Goal: Check status: Check status

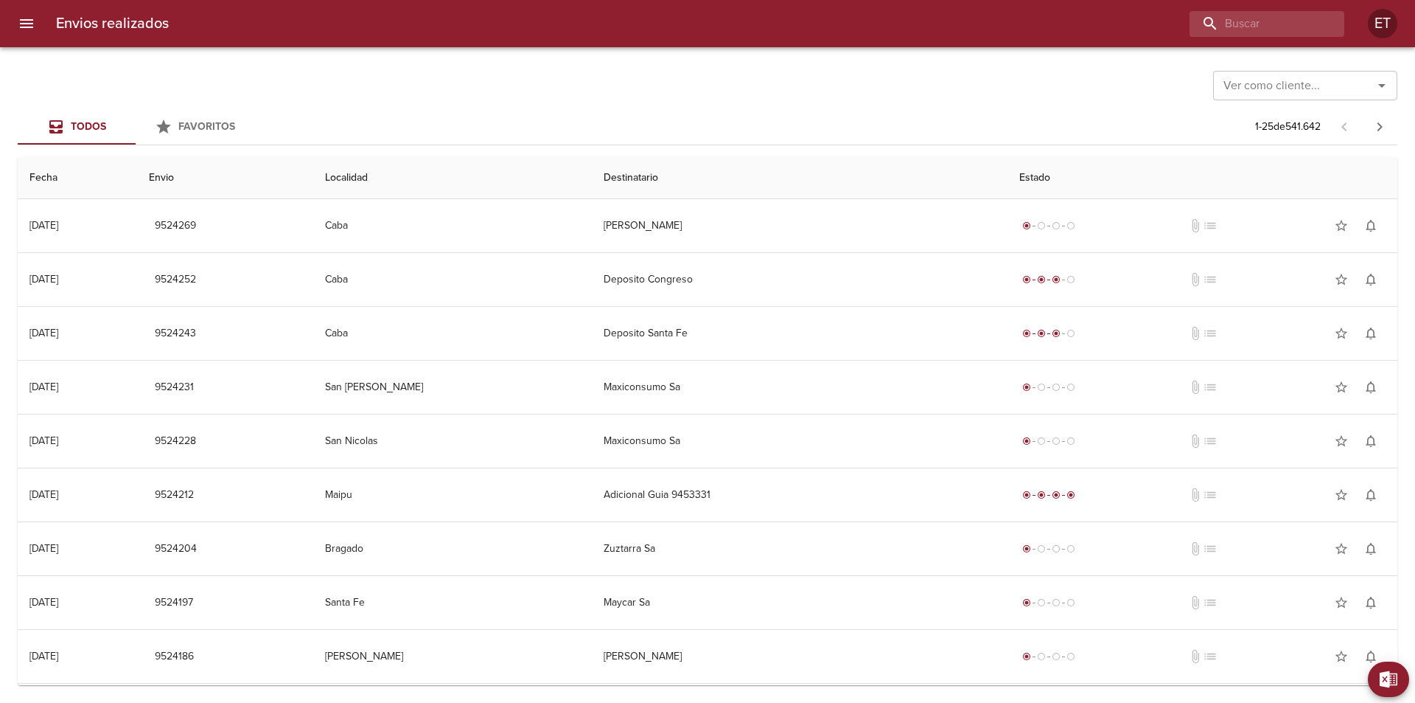
click at [1255, 51] on div "Ver como cliente... Ver como cliente... Todos Favoritos 1 - 25 de 541.642 Fecha…" at bounding box center [707, 374] width 1415 height 655
click at [1251, 30] on input "buscar" at bounding box center [1225, 24] width 189 height 26
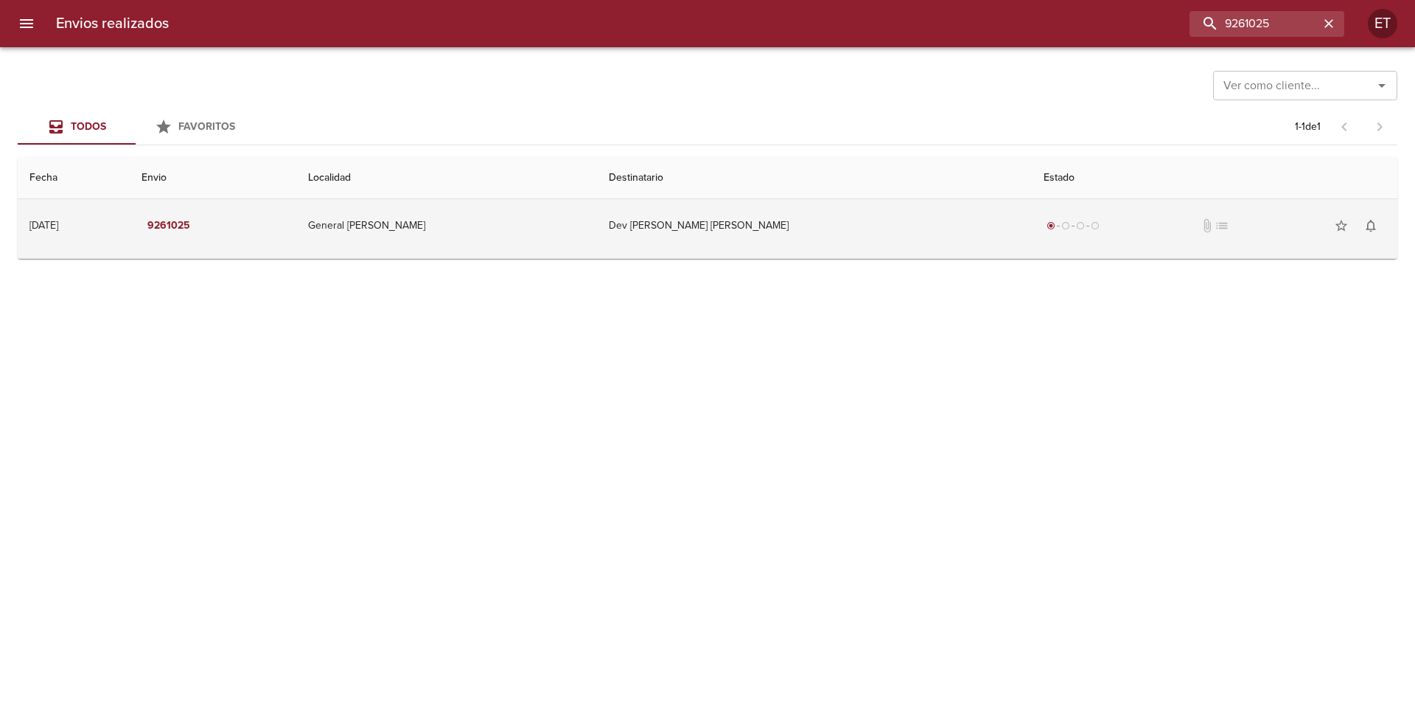
click at [773, 240] on td "Dev [PERSON_NAME] [PERSON_NAME]" at bounding box center [815, 225] width 436 height 53
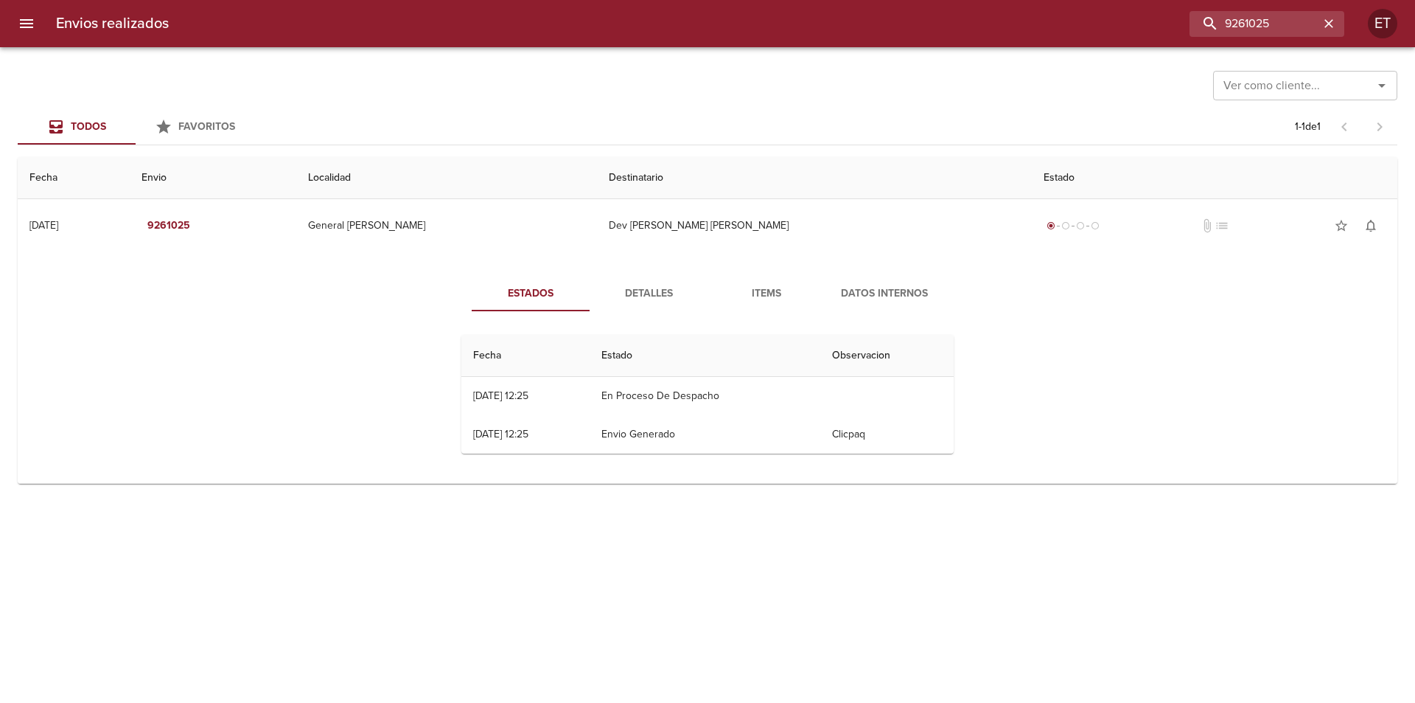
click at [792, 294] on span "Items" at bounding box center [767, 294] width 100 height 18
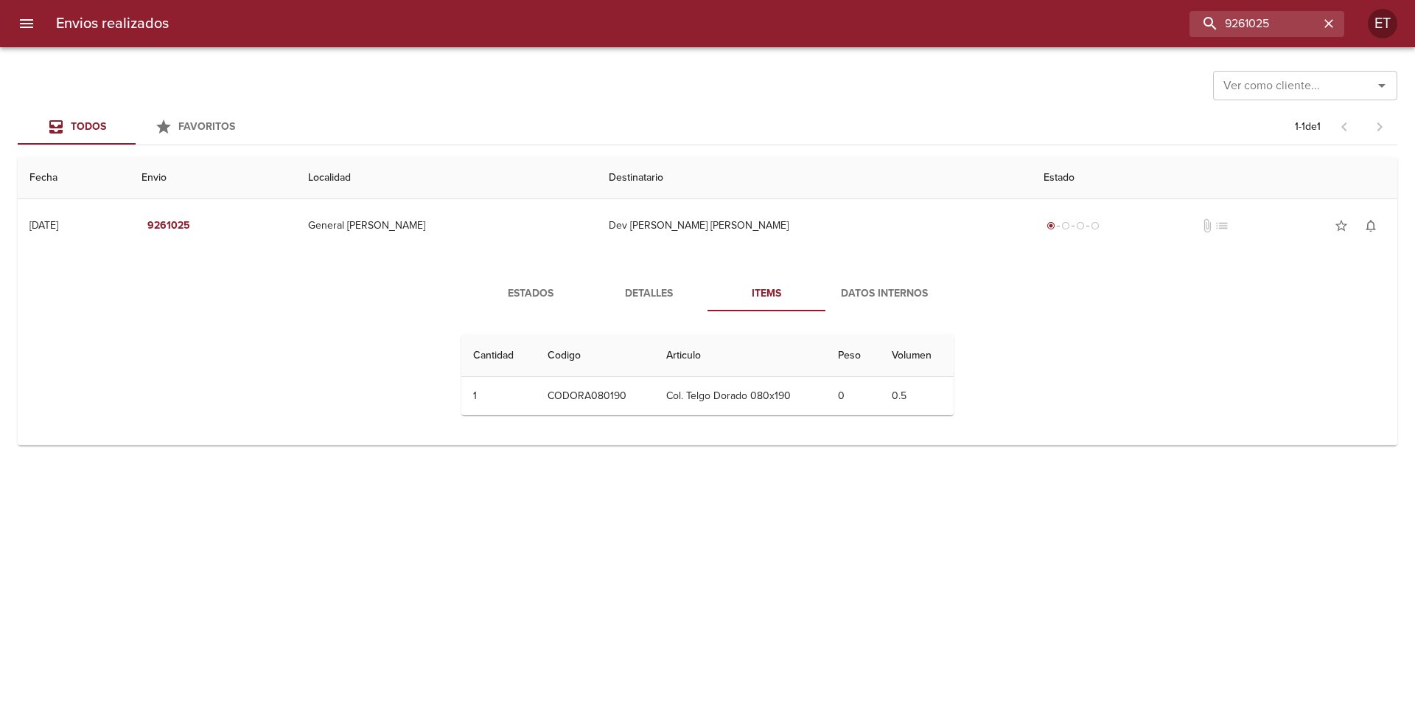
click at [644, 299] on span "Detalles" at bounding box center [649, 294] width 100 height 18
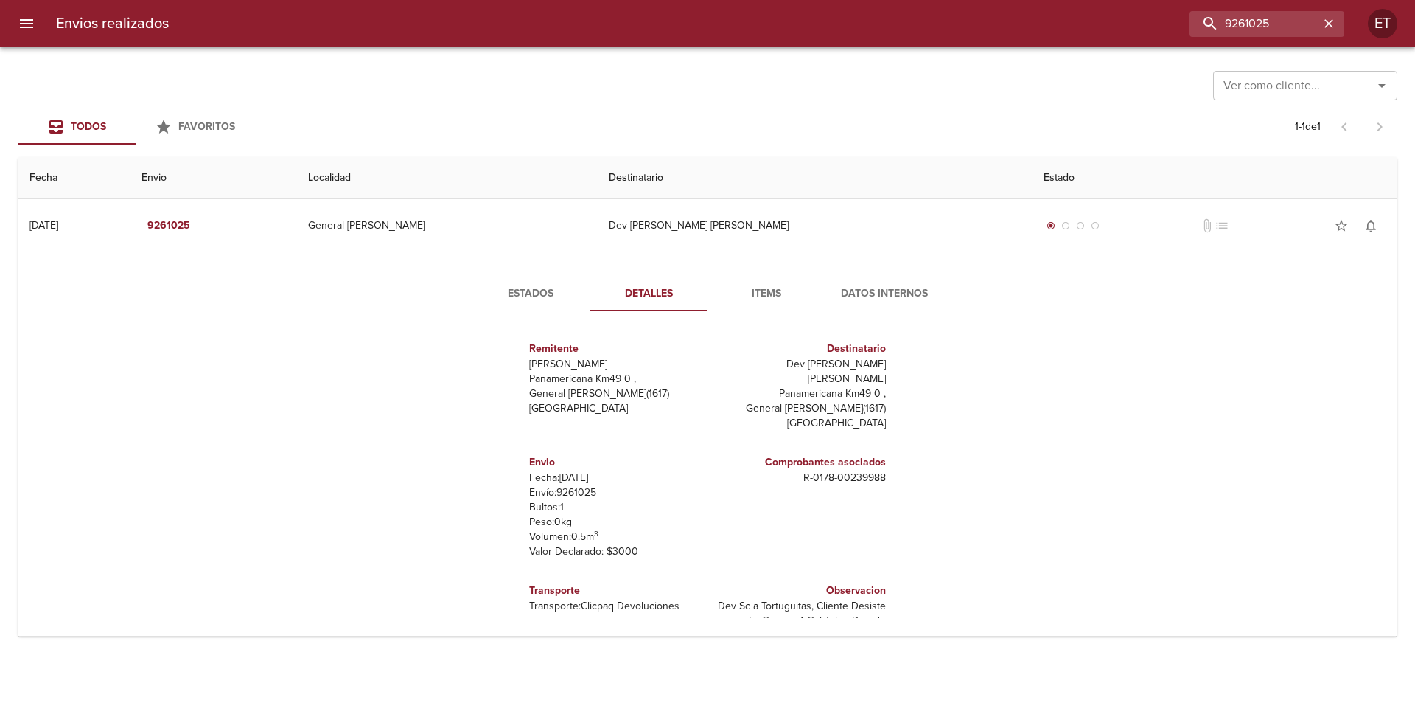
click at [538, 287] on span "Estados" at bounding box center [531, 294] width 100 height 18
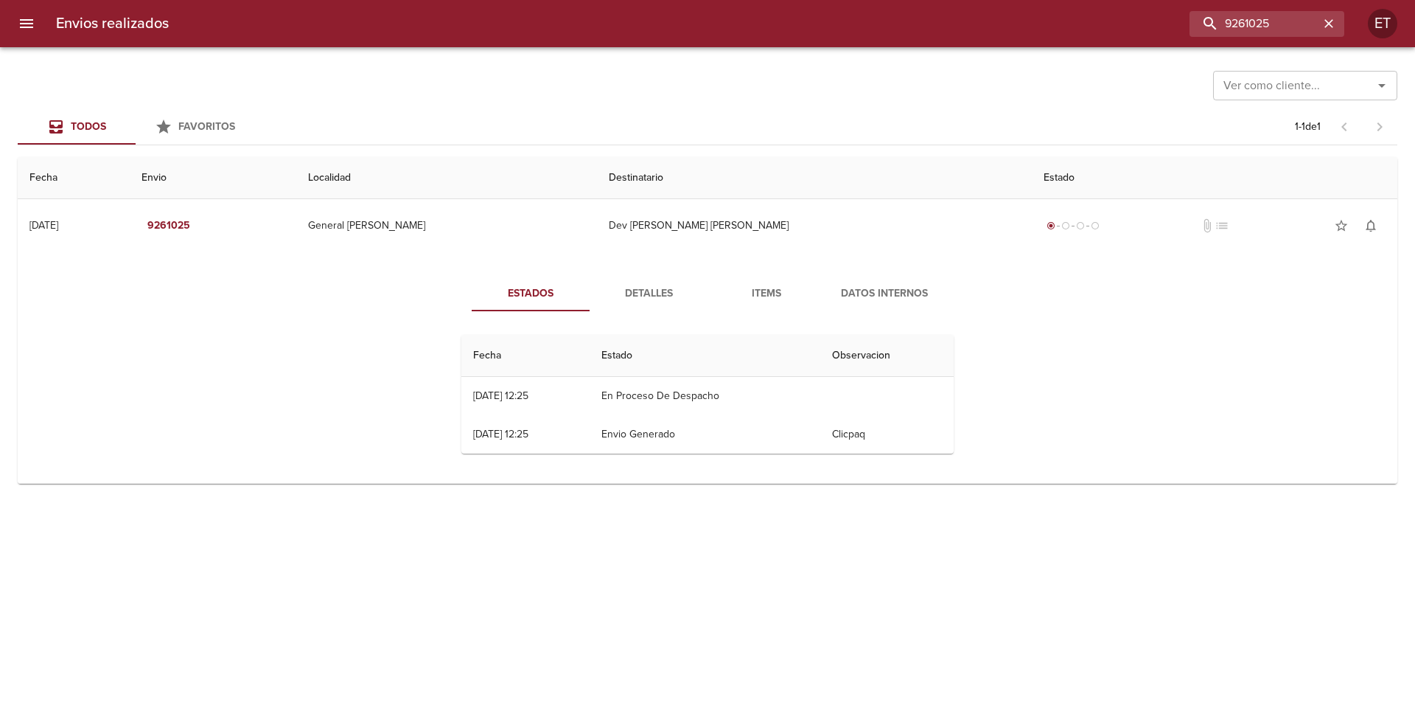
click at [761, 292] on span "Items" at bounding box center [767, 294] width 100 height 18
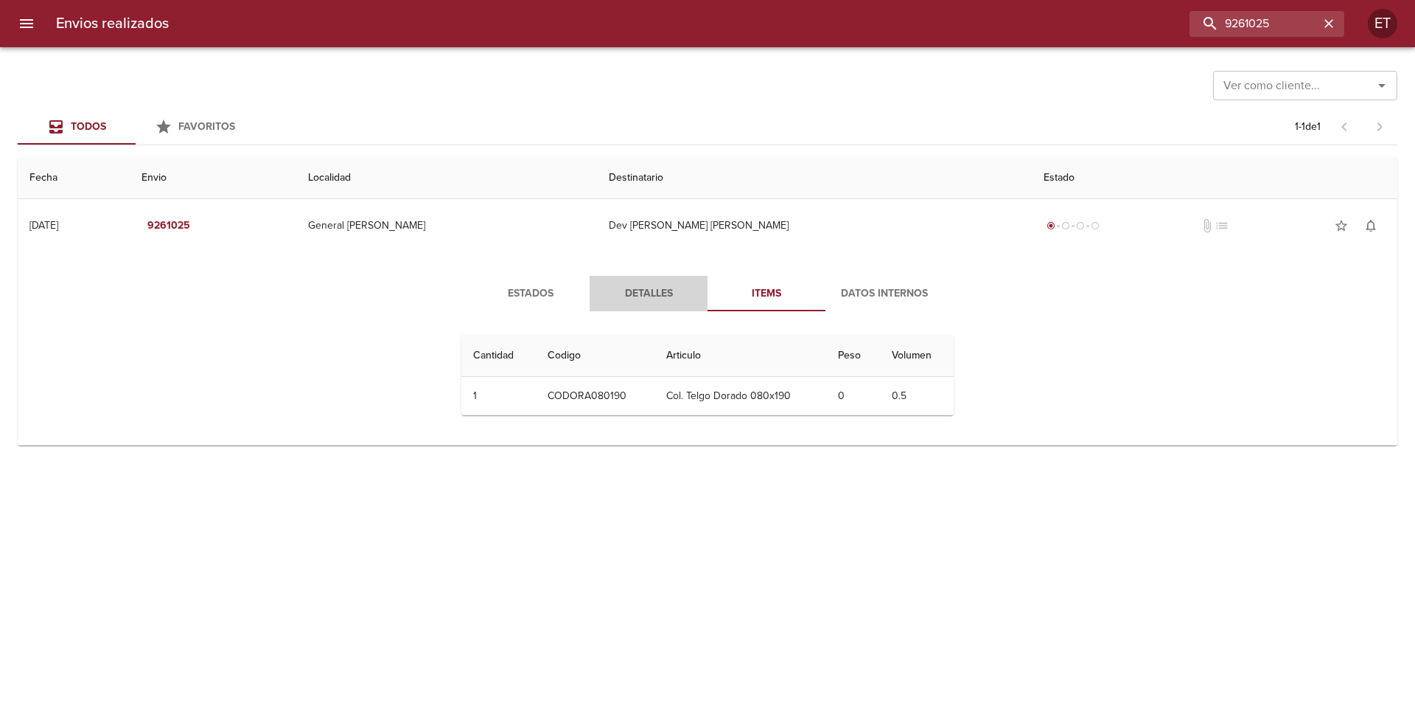
click at [663, 292] on span "Detalles" at bounding box center [649, 294] width 100 height 18
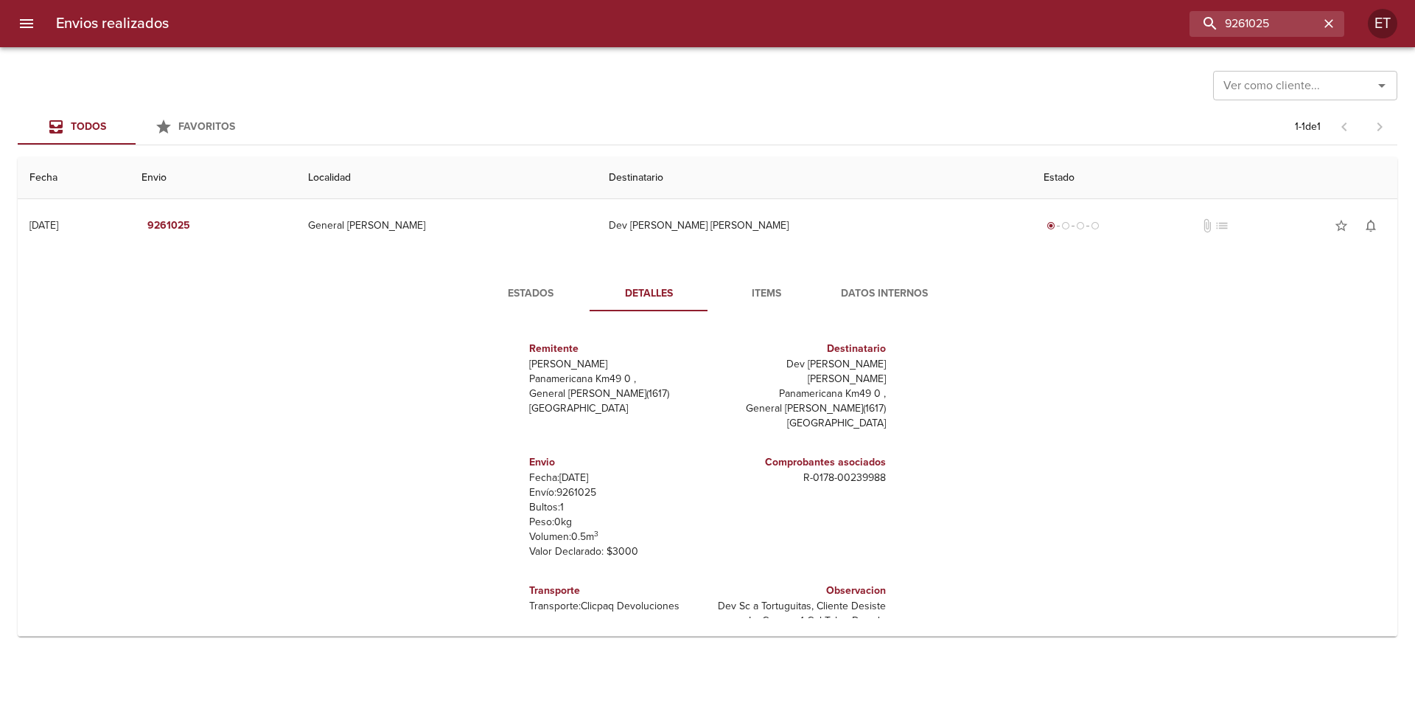
click at [529, 287] on span "Estados" at bounding box center [531, 294] width 100 height 18
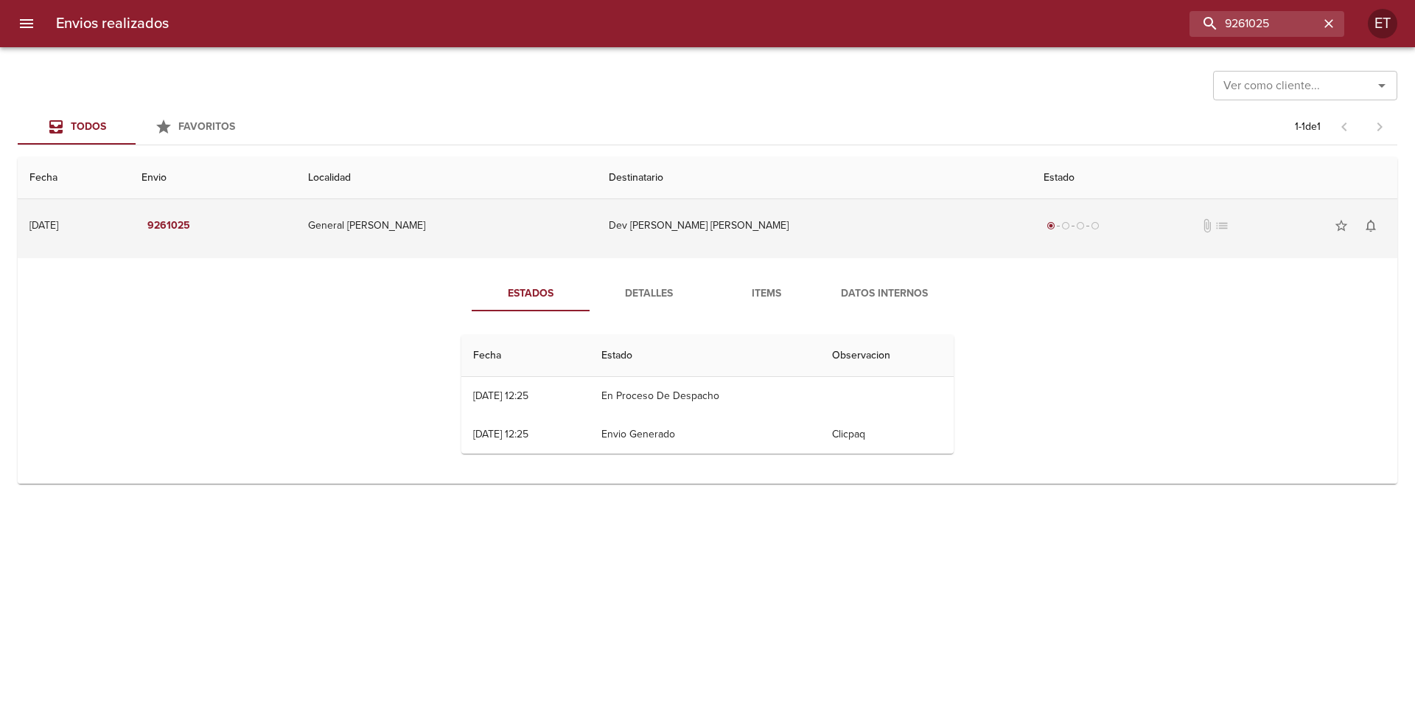
click at [742, 244] on td "Dev [PERSON_NAME] [PERSON_NAME]" at bounding box center [815, 225] width 436 height 53
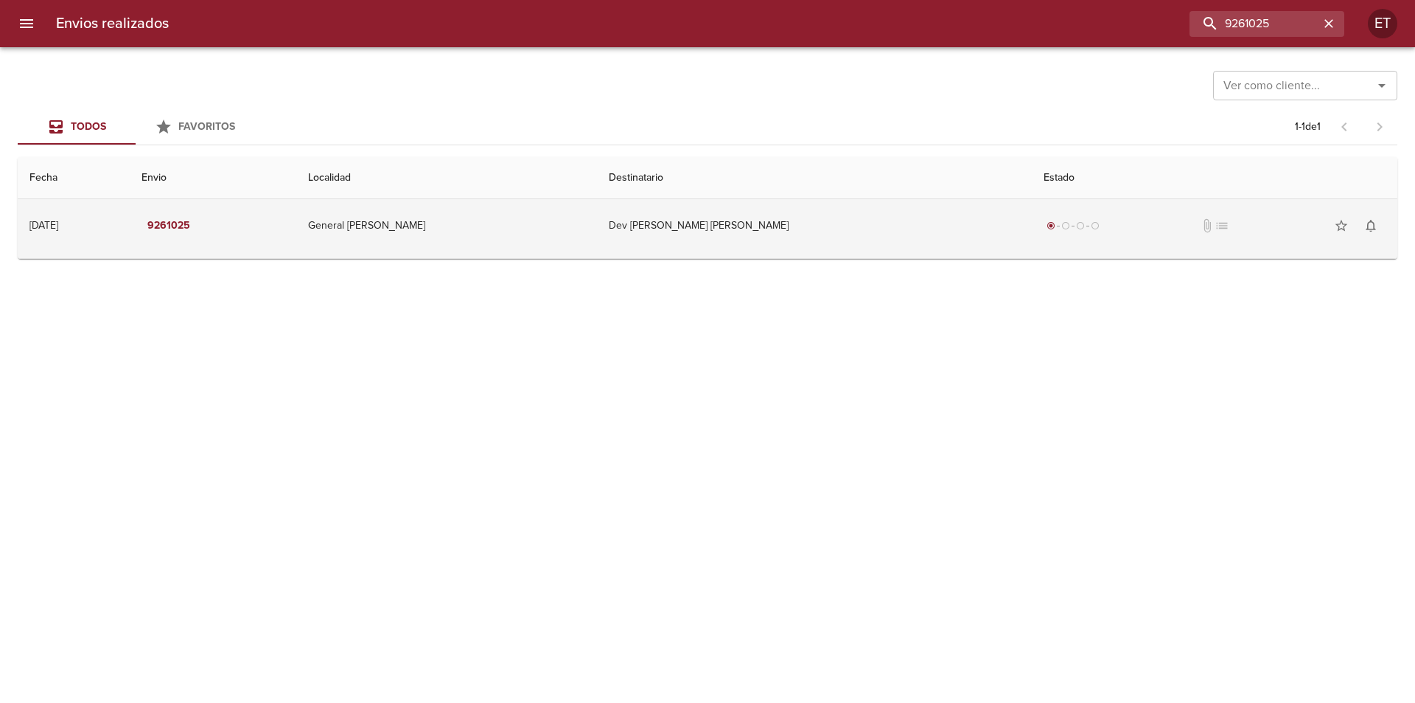
click at [757, 233] on td "Dev [PERSON_NAME] [PERSON_NAME]" at bounding box center [815, 225] width 436 height 53
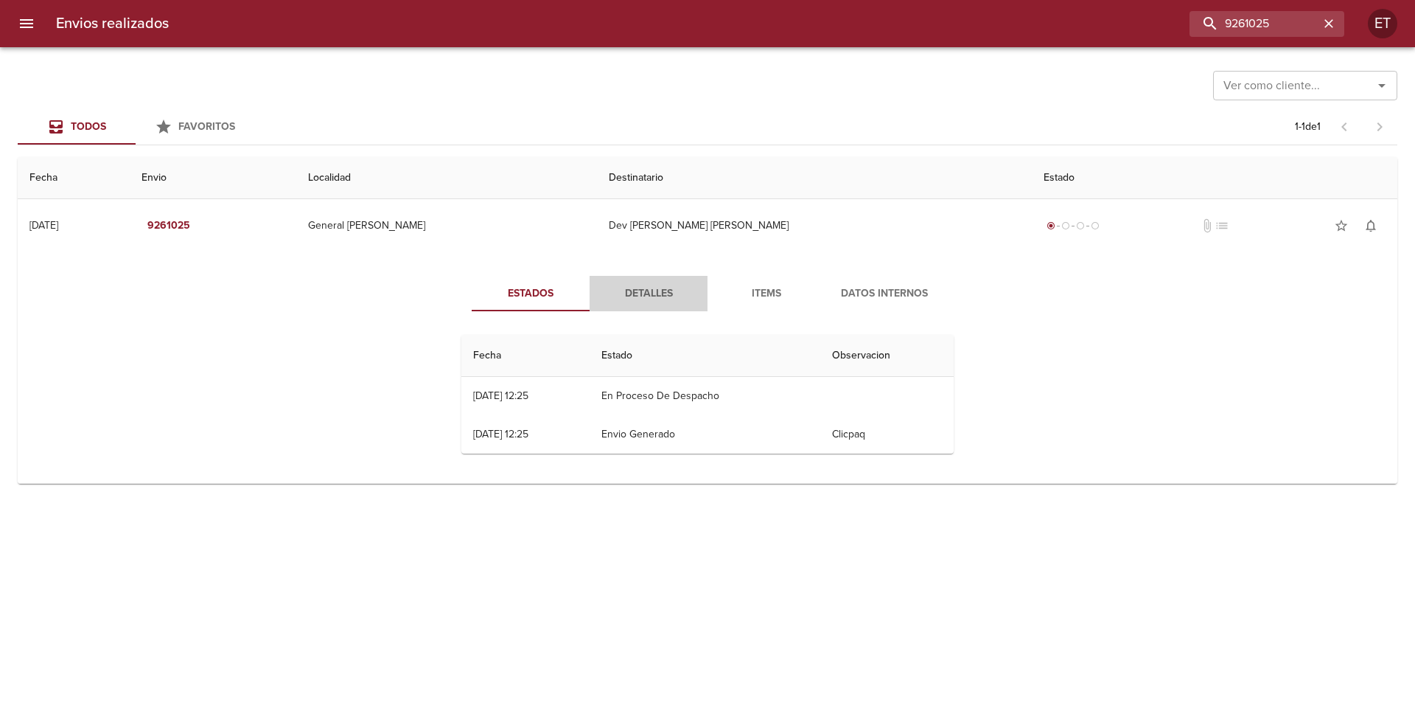
click at [663, 295] on span "Detalles" at bounding box center [649, 294] width 100 height 18
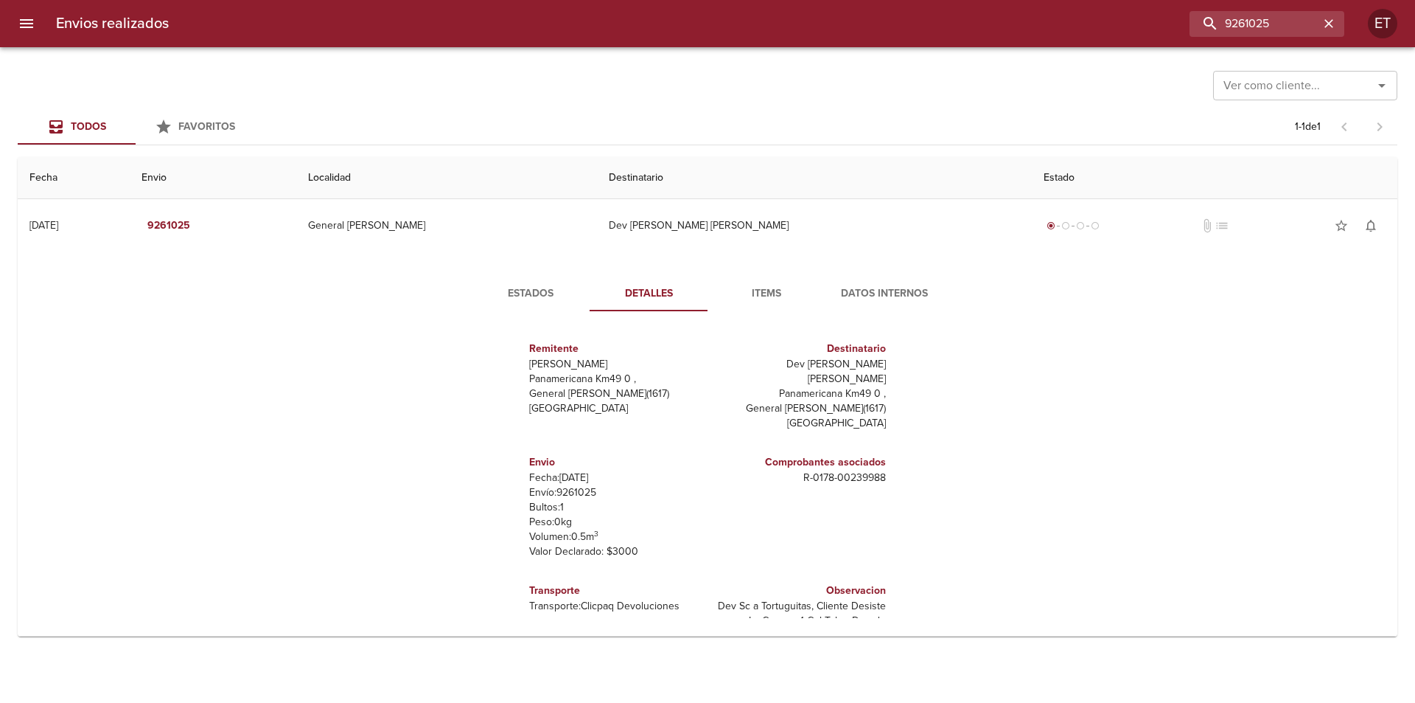
click at [759, 296] on span "Items" at bounding box center [767, 294] width 100 height 18
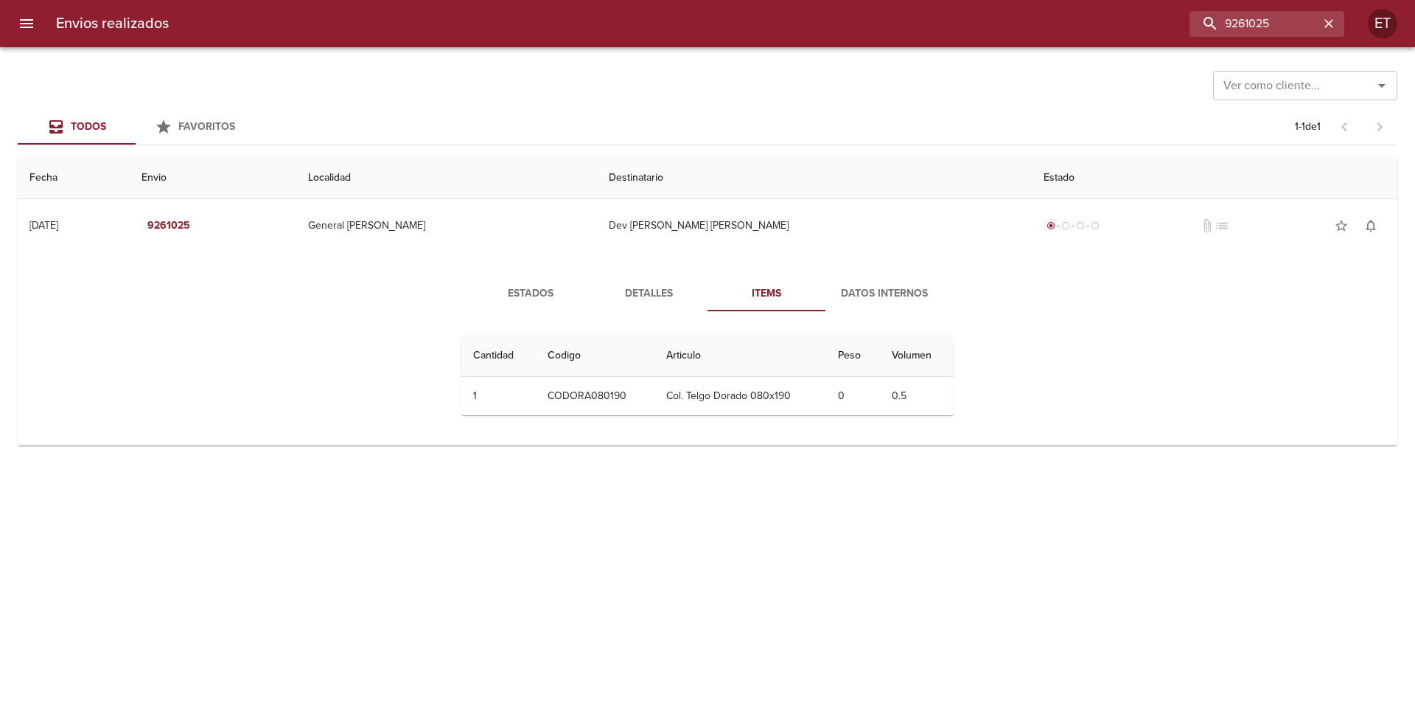
click at [860, 304] on button "Datos Internos" at bounding box center [885, 293] width 118 height 35
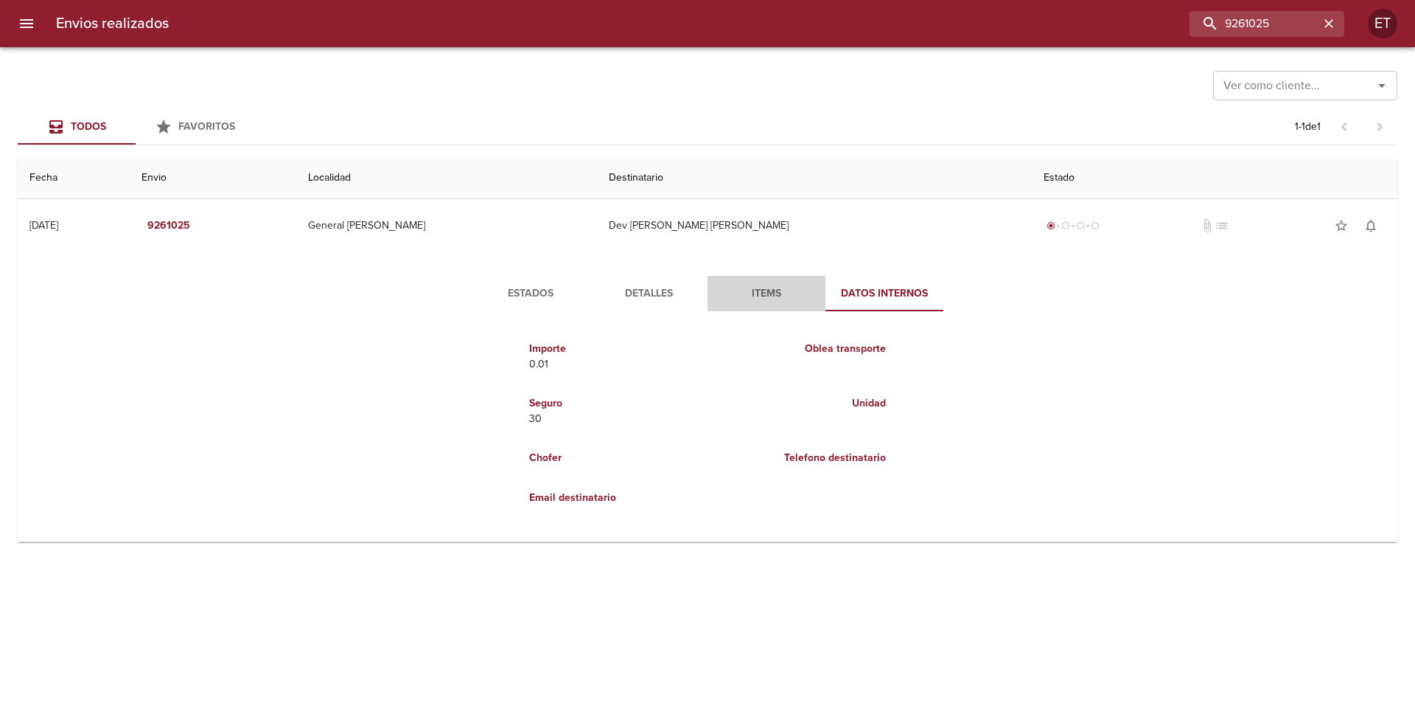
click at [747, 298] on span "Items" at bounding box center [767, 294] width 100 height 18
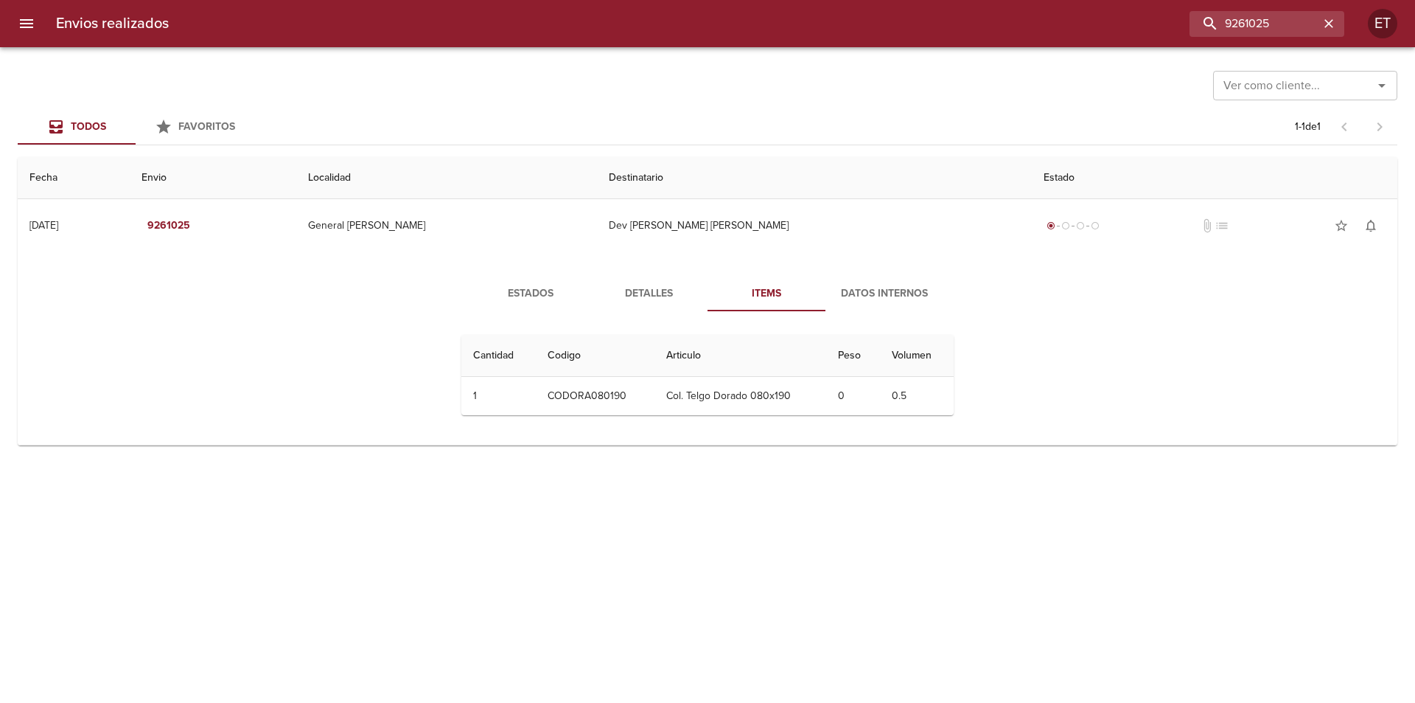
click at [646, 290] on span "Detalles" at bounding box center [649, 294] width 100 height 18
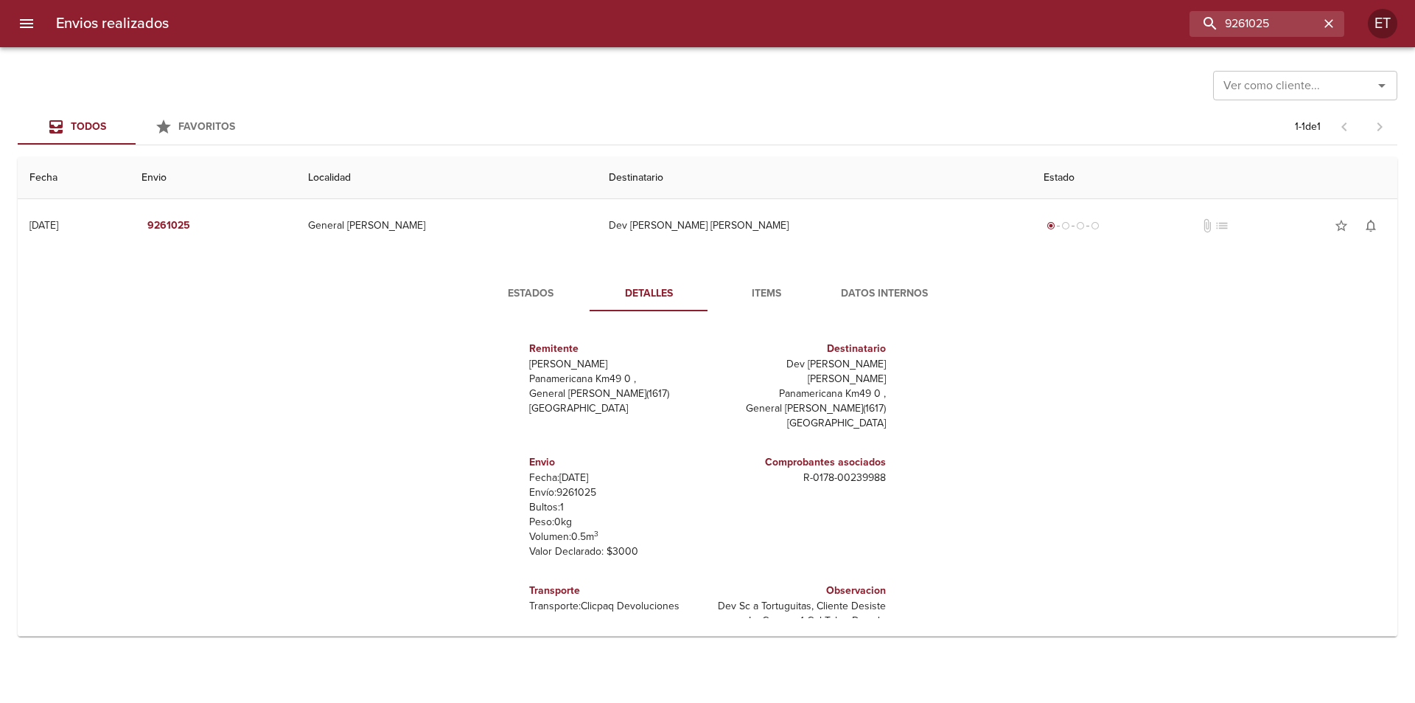
click at [533, 293] on span "Estados" at bounding box center [531, 294] width 100 height 18
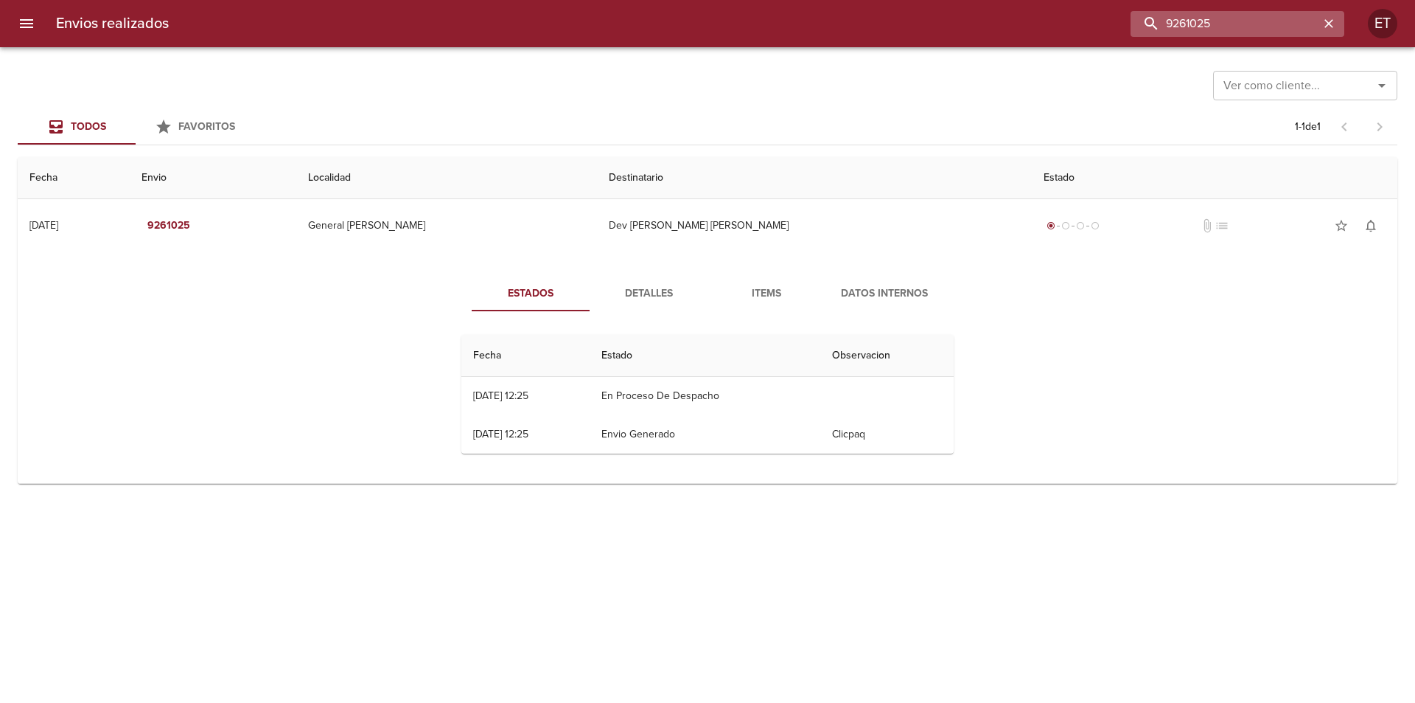
drag, startPoint x: 1295, startPoint y: 32, endPoint x: 1140, endPoint y: 31, distance: 155.5
click at [1140, 31] on input "9261025" at bounding box center [1225, 24] width 189 height 26
click at [1075, 311] on div "Estados Detalles Items Datos Internos Fecha Estado Observacion 04/06 [DATE] 12:…" at bounding box center [707, 370] width 1356 height 225
click at [1293, 32] on input "9261025" at bounding box center [1225, 24] width 189 height 26
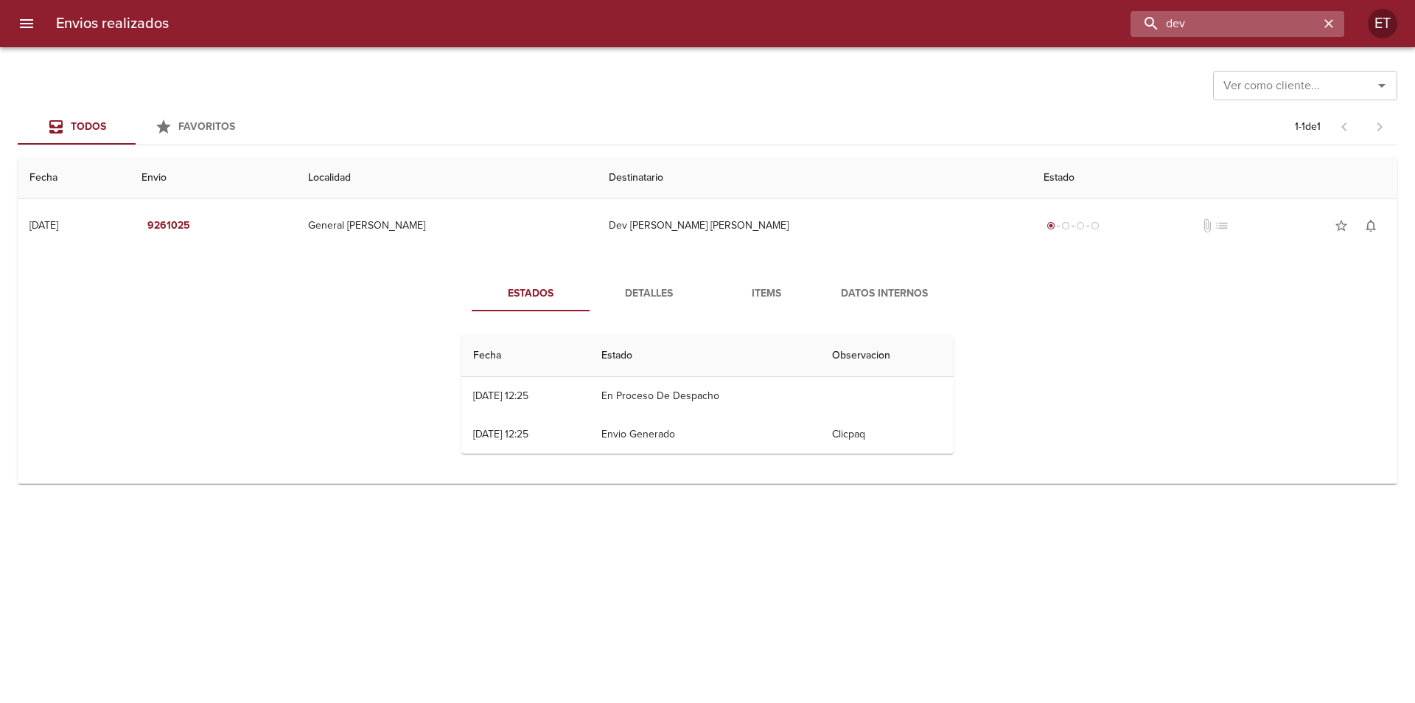
type input "dev"
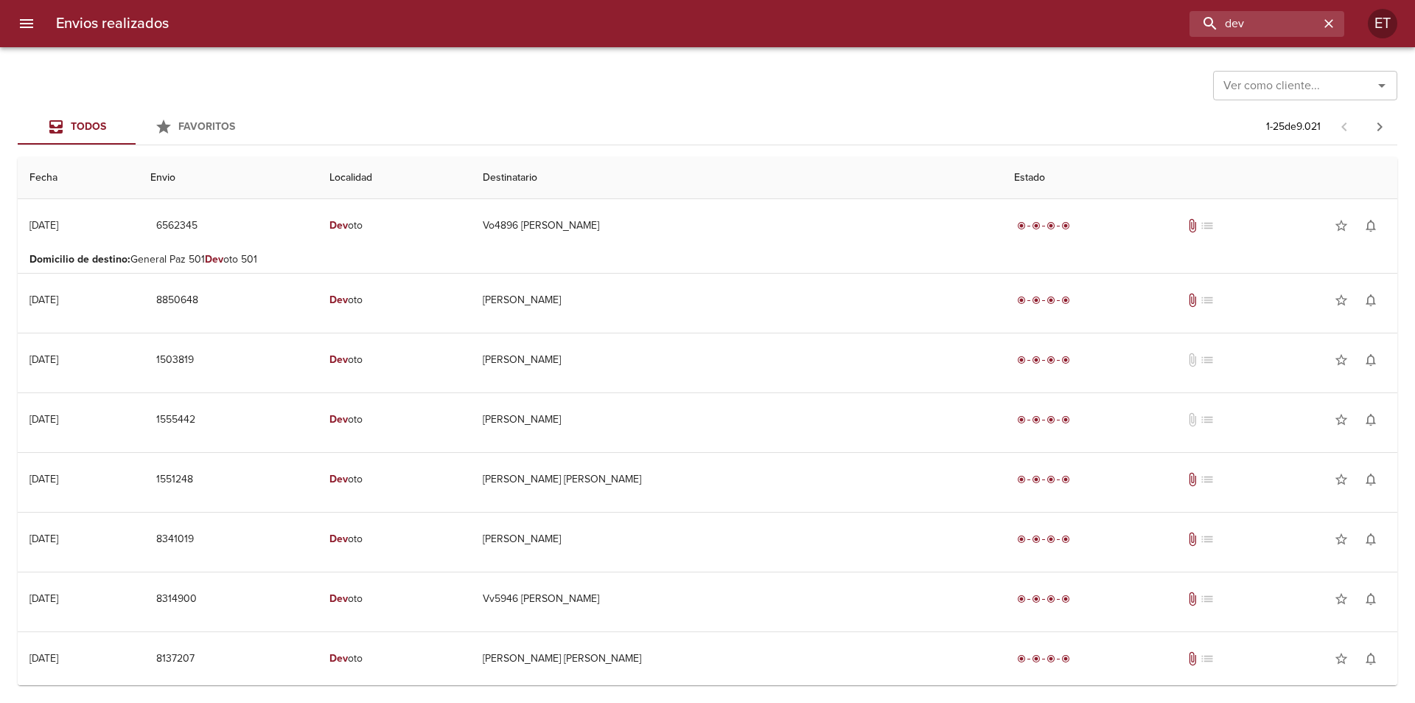
click at [1327, 84] on input "Ver como cliente..." at bounding box center [1284, 85] width 132 height 21
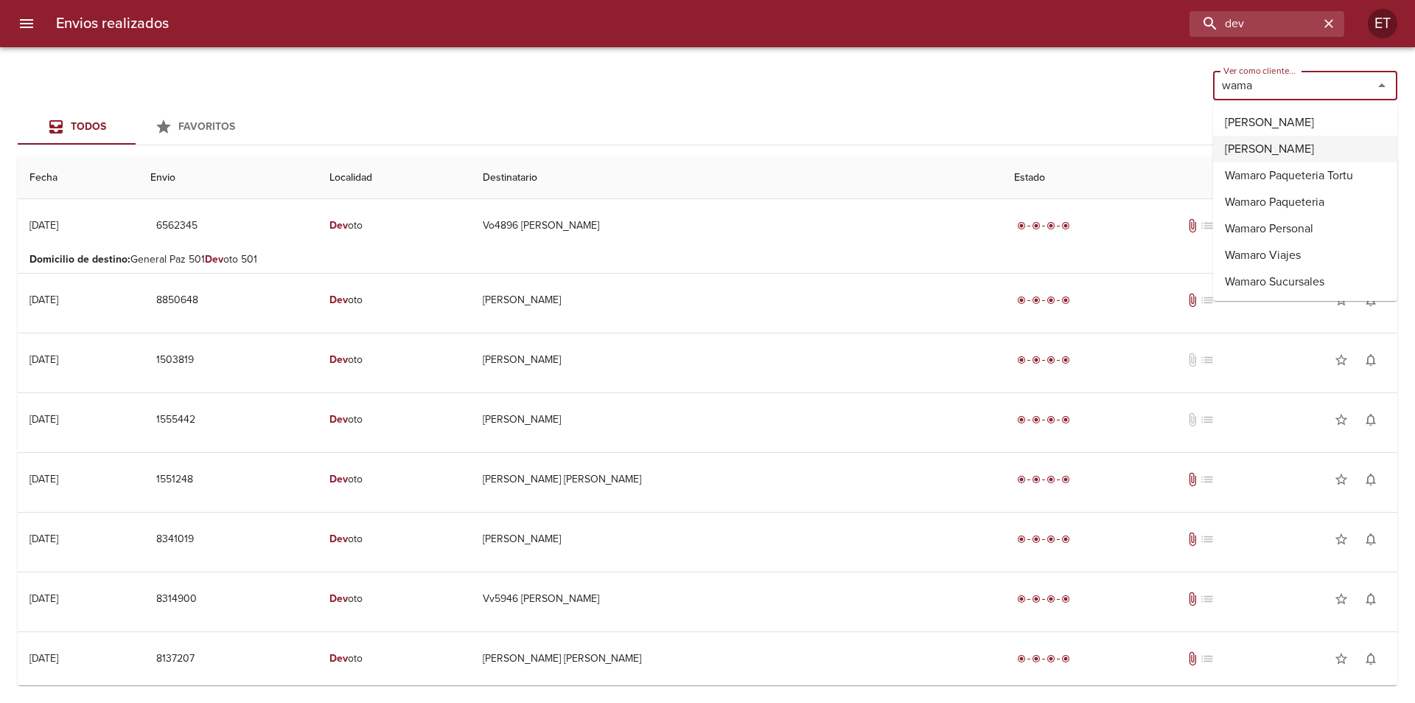
click at [1345, 146] on li "[PERSON_NAME]" at bounding box center [1305, 149] width 184 height 27
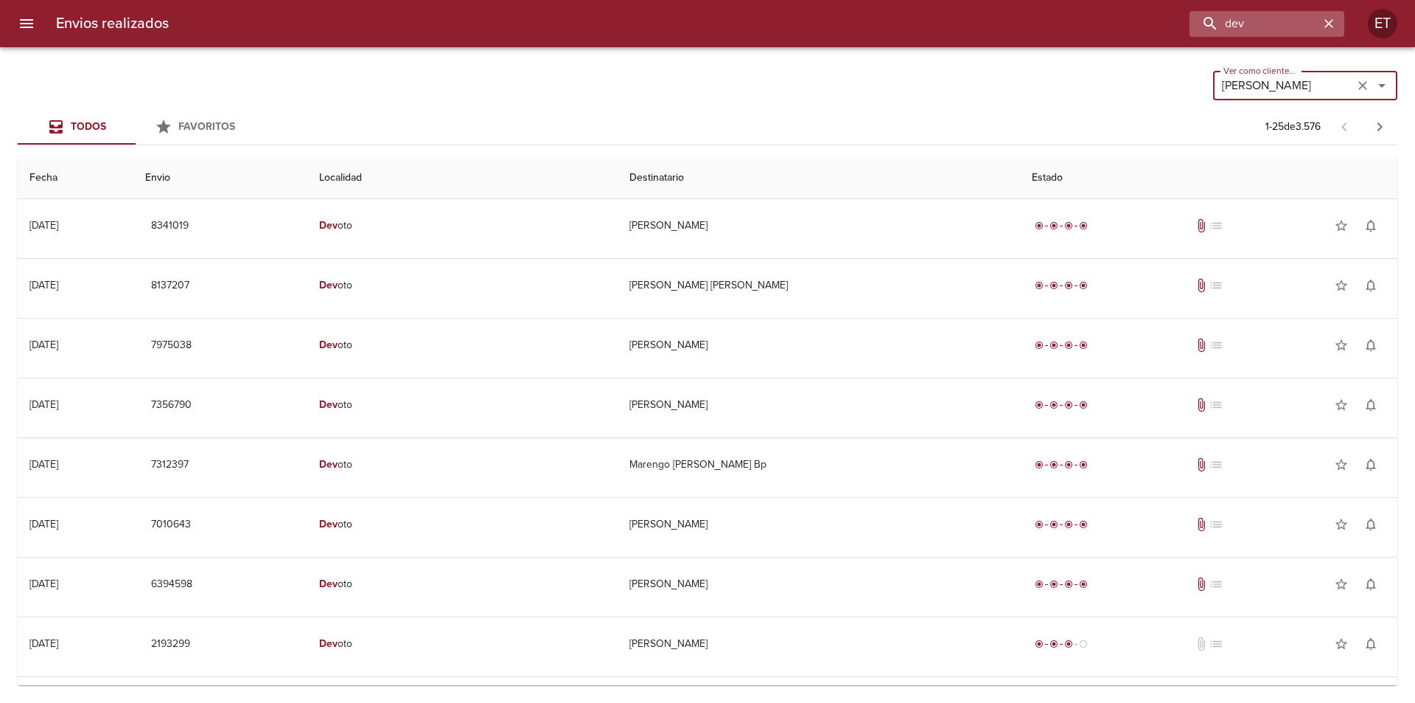
type input "[PERSON_NAME]"
click at [1279, 28] on input "dev" at bounding box center [1225, 24] width 189 height 26
type input "dev"
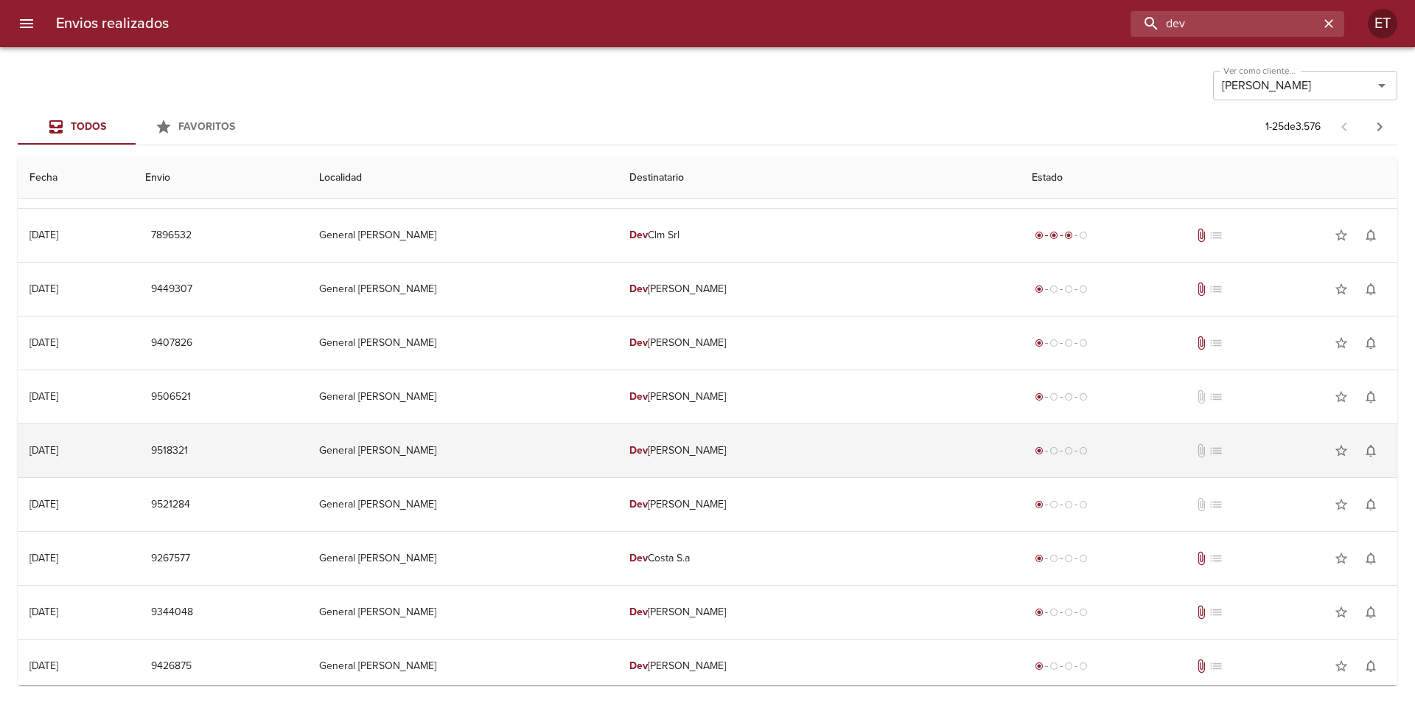
scroll to position [811, 0]
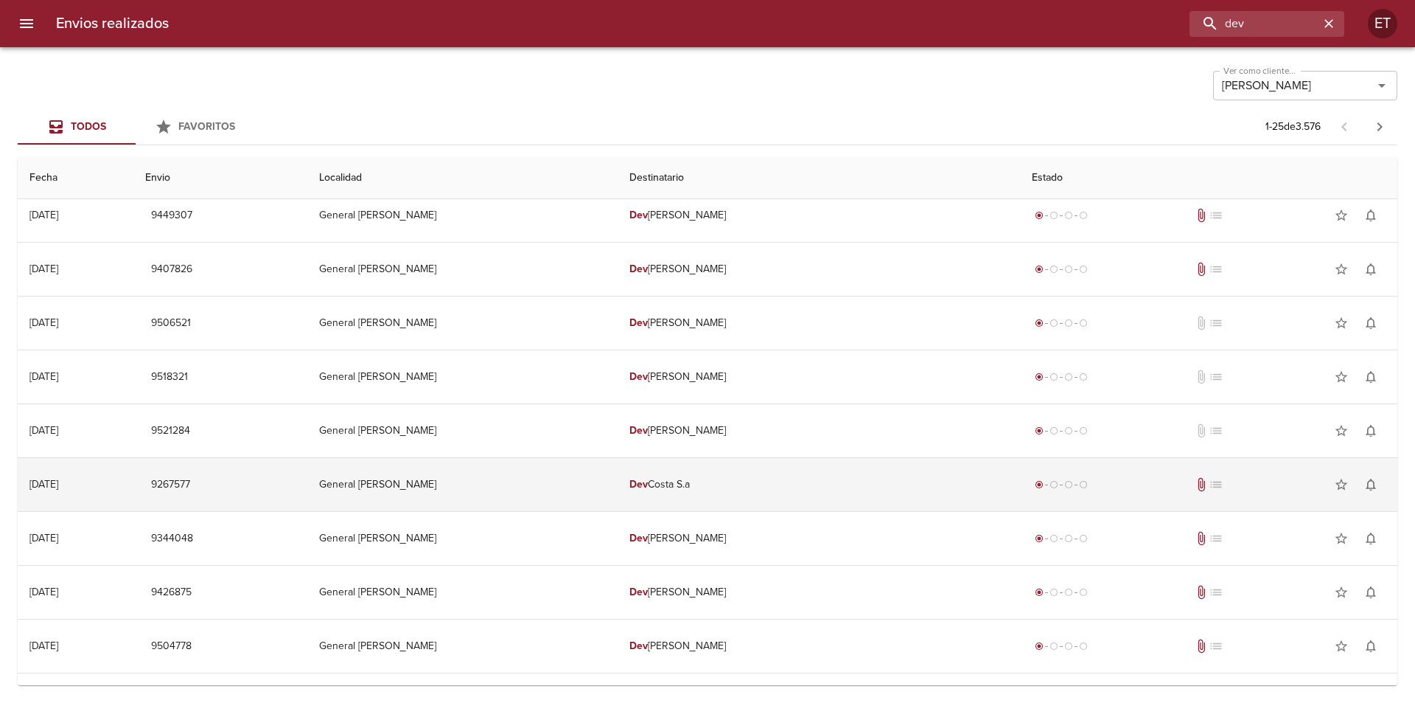
click at [734, 472] on td "[PERSON_NAME]" at bounding box center [819, 484] width 402 height 53
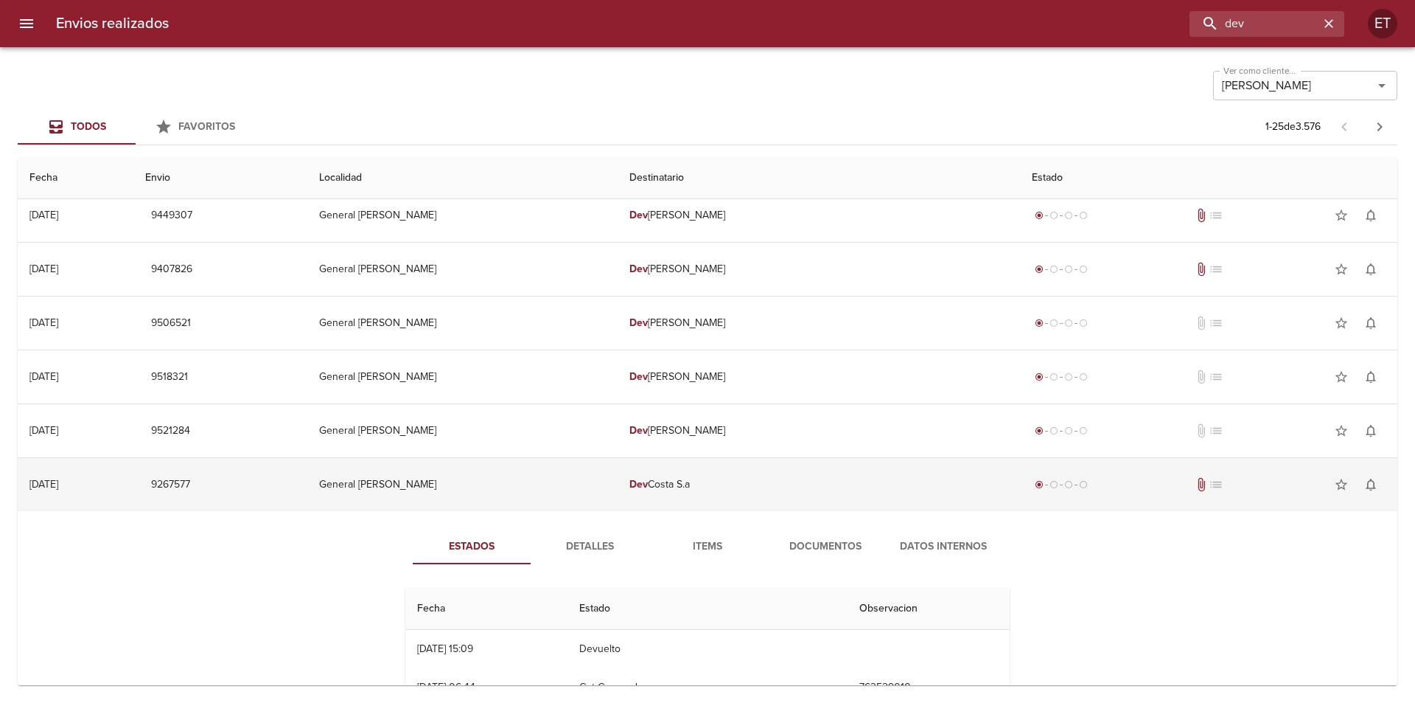
scroll to position [885, 0]
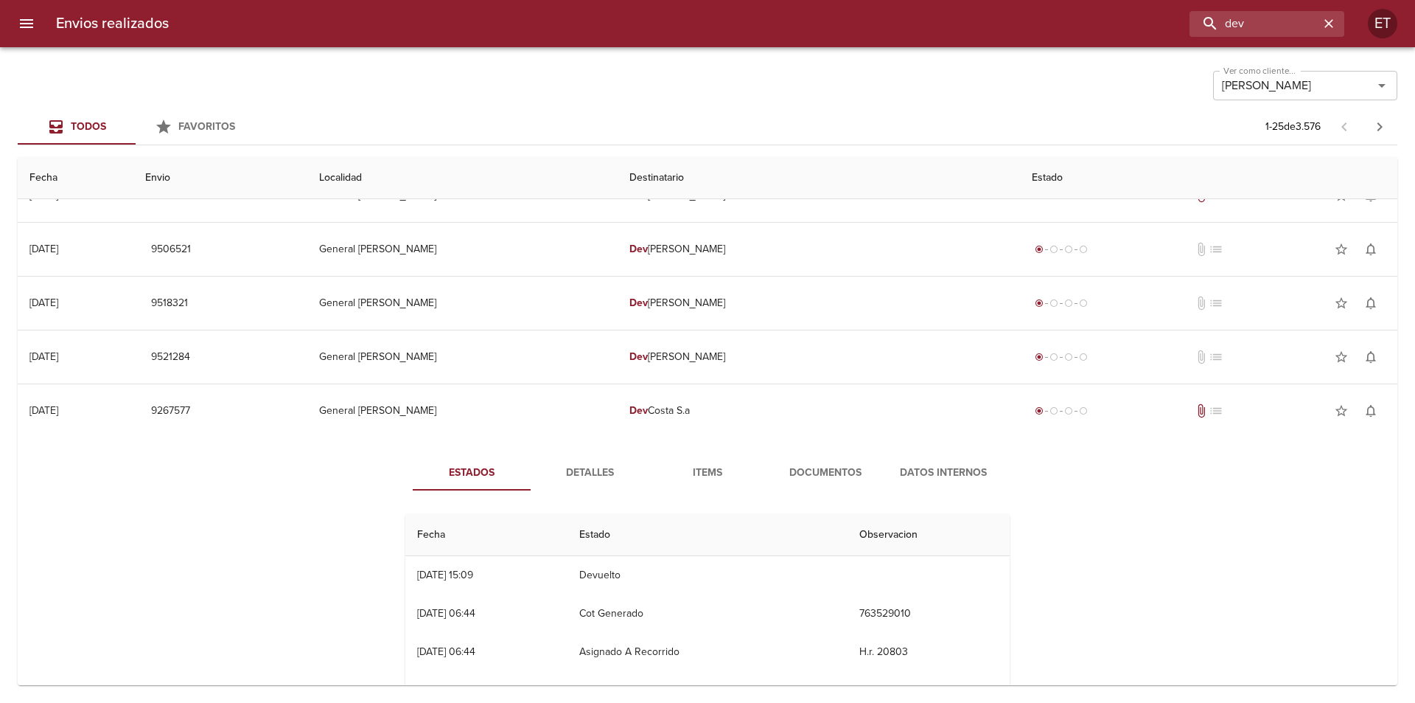
click at [802, 478] on span "Documentos" at bounding box center [825, 473] width 100 height 18
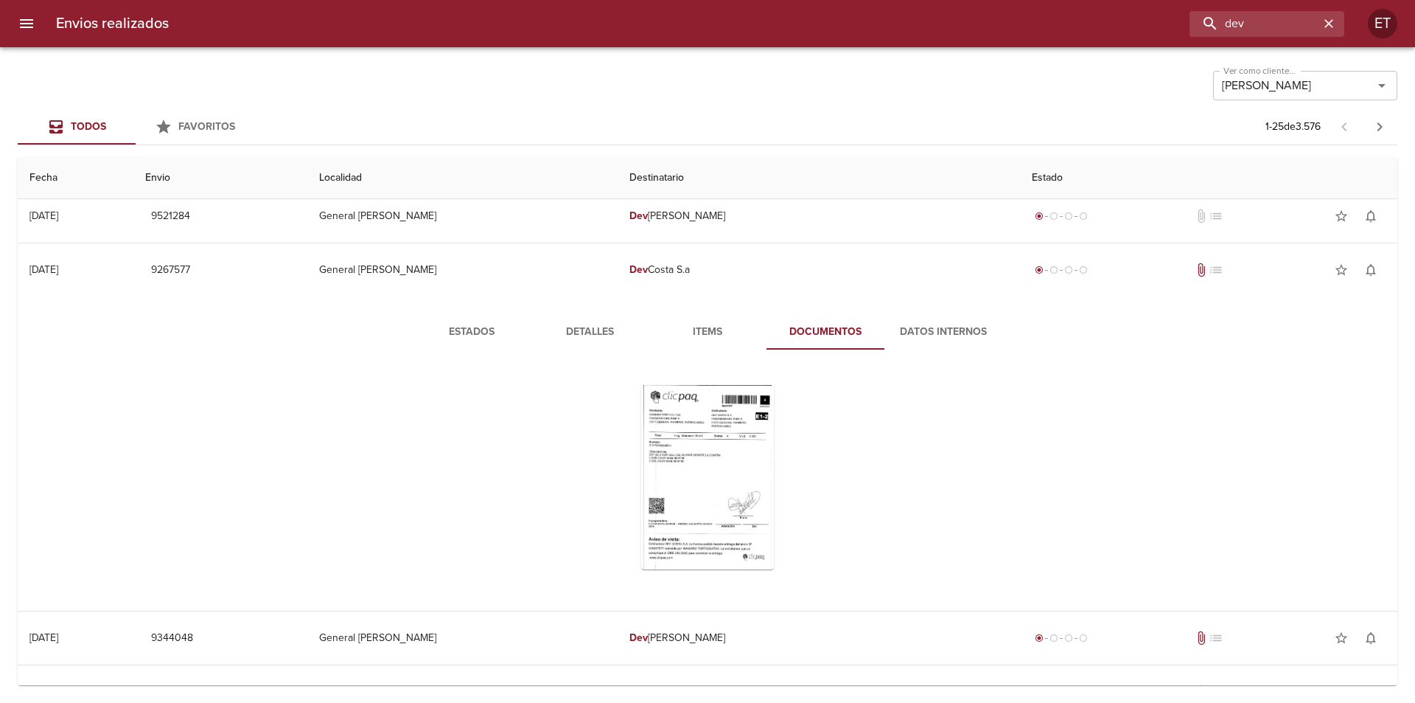
scroll to position [1032, 0]
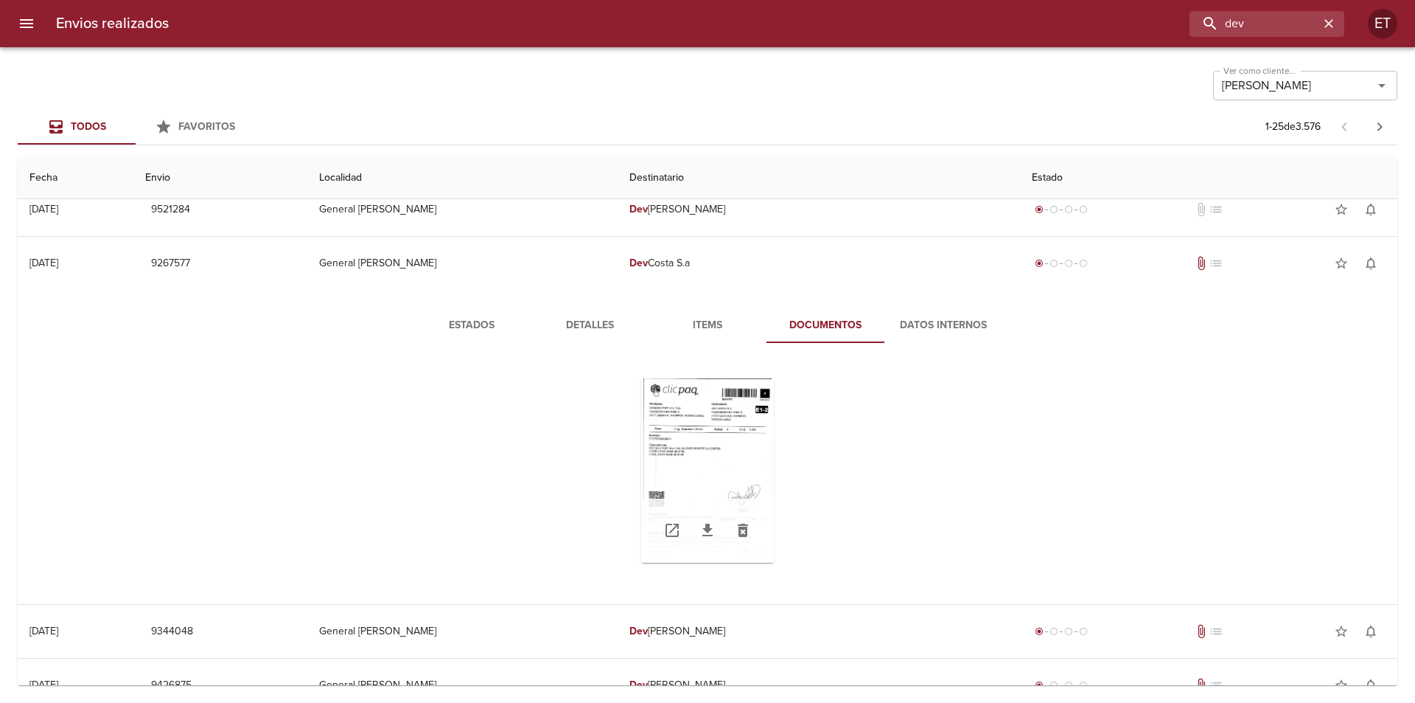
click at [714, 437] on div "Tabla de envíos del cliente" at bounding box center [707, 470] width 133 height 184
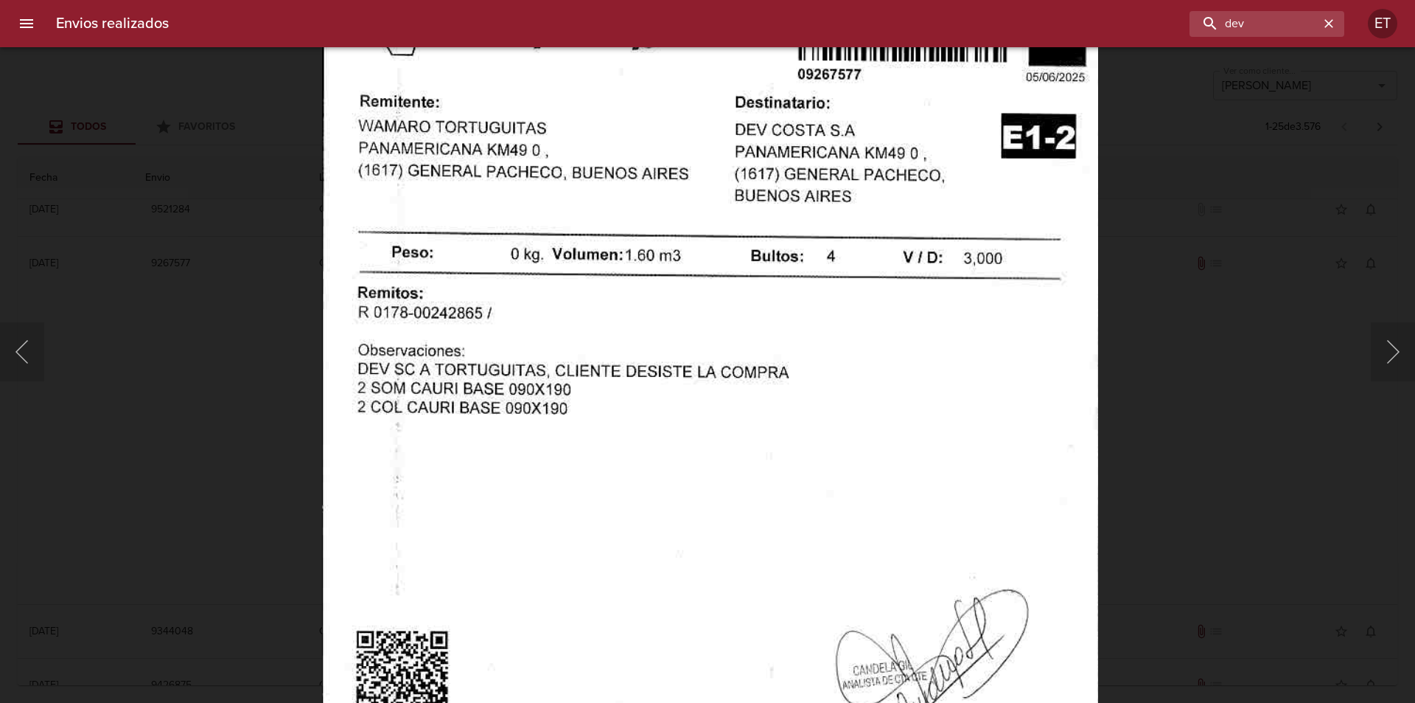
click at [719, 522] on img "Lightbox" at bounding box center [709, 505] width 776 height 1115
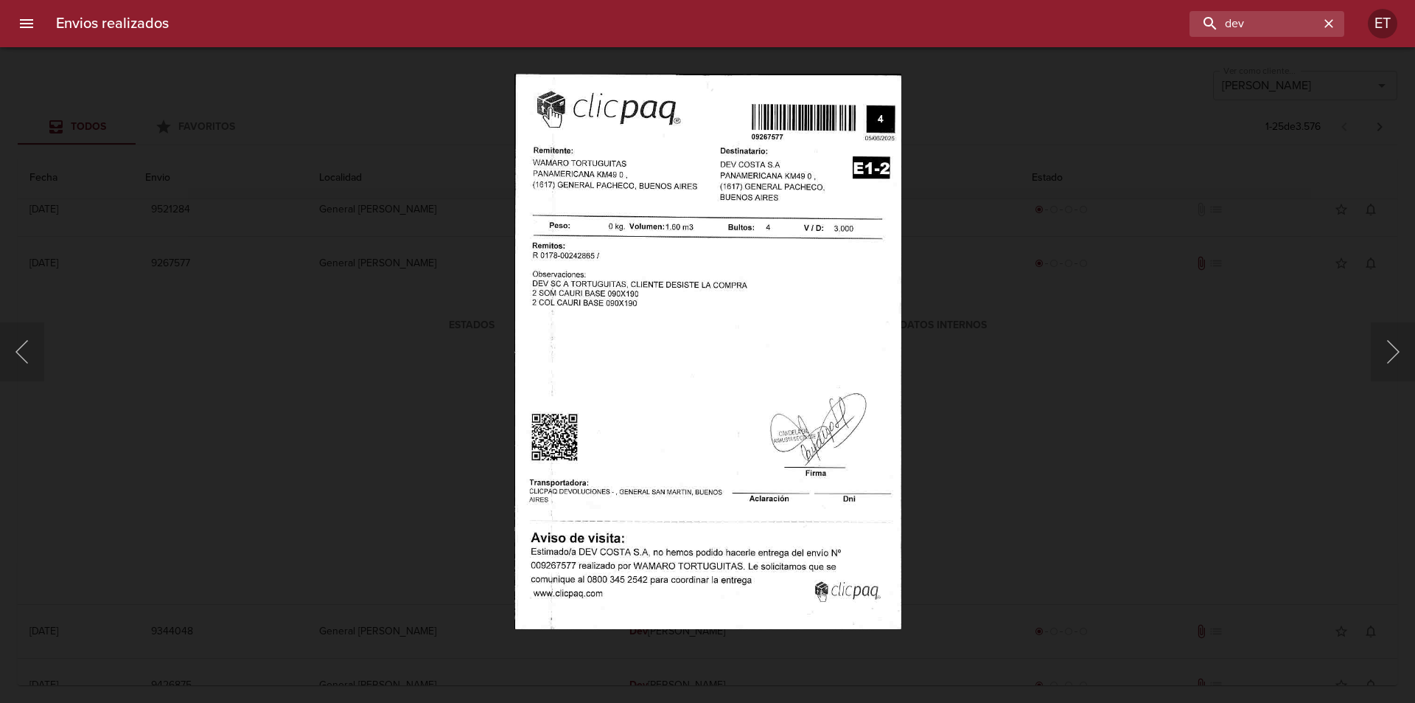
click at [1047, 523] on div "Lightbox" at bounding box center [707, 351] width 1415 height 703
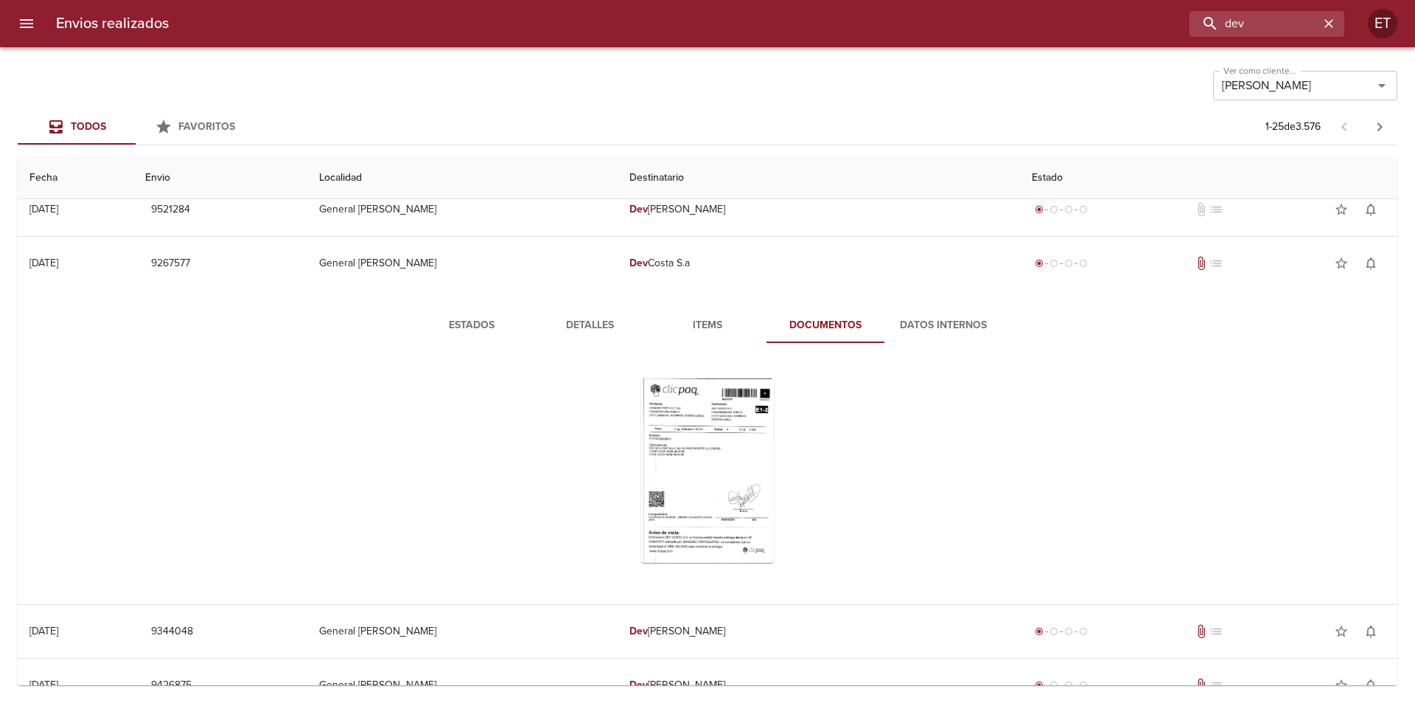
click at [618, 304] on div "Estados Detalles Items Documentos Datos Internos" at bounding box center [707, 447] width 1356 height 314
click at [594, 330] on span "Detalles" at bounding box center [590, 325] width 100 height 18
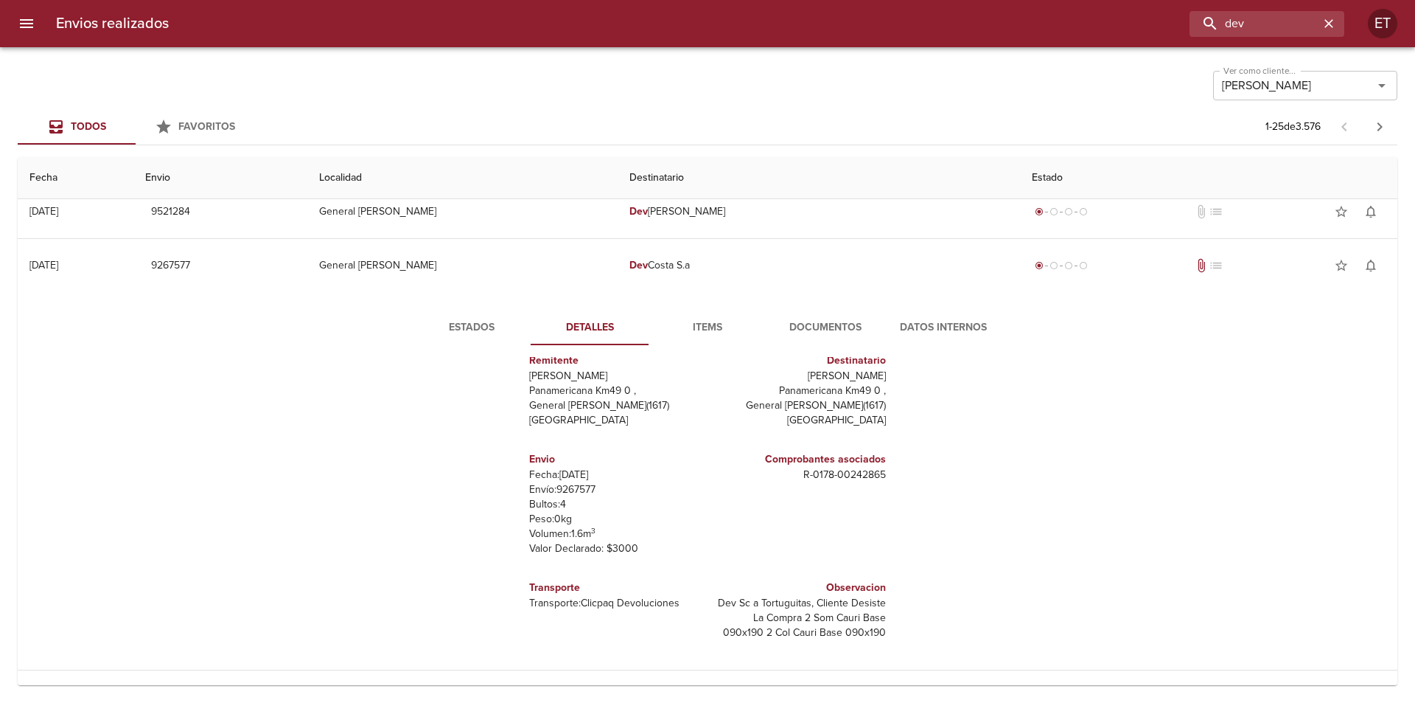
scroll to position [885, 0]
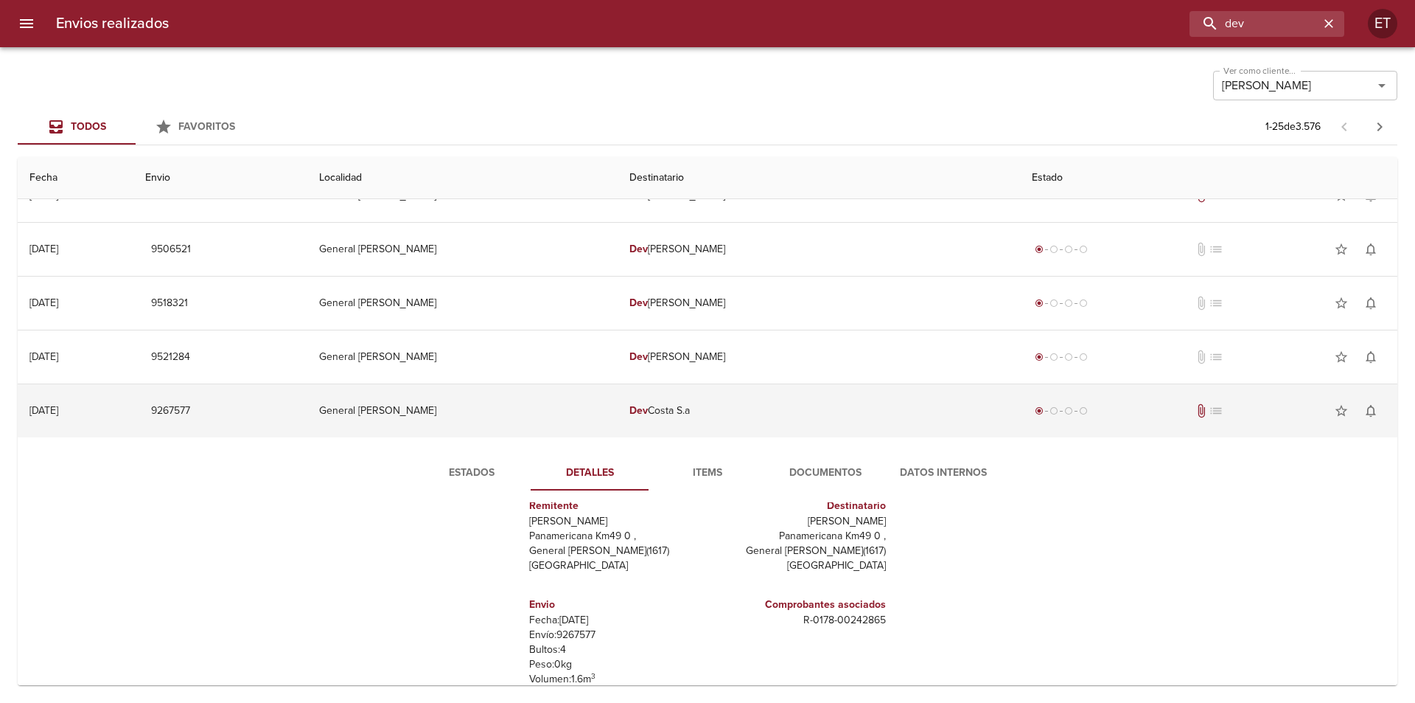
click at [809, 420] on td "[PERSON_NAME]" at bounding box center [819, 410] width 402 height 53
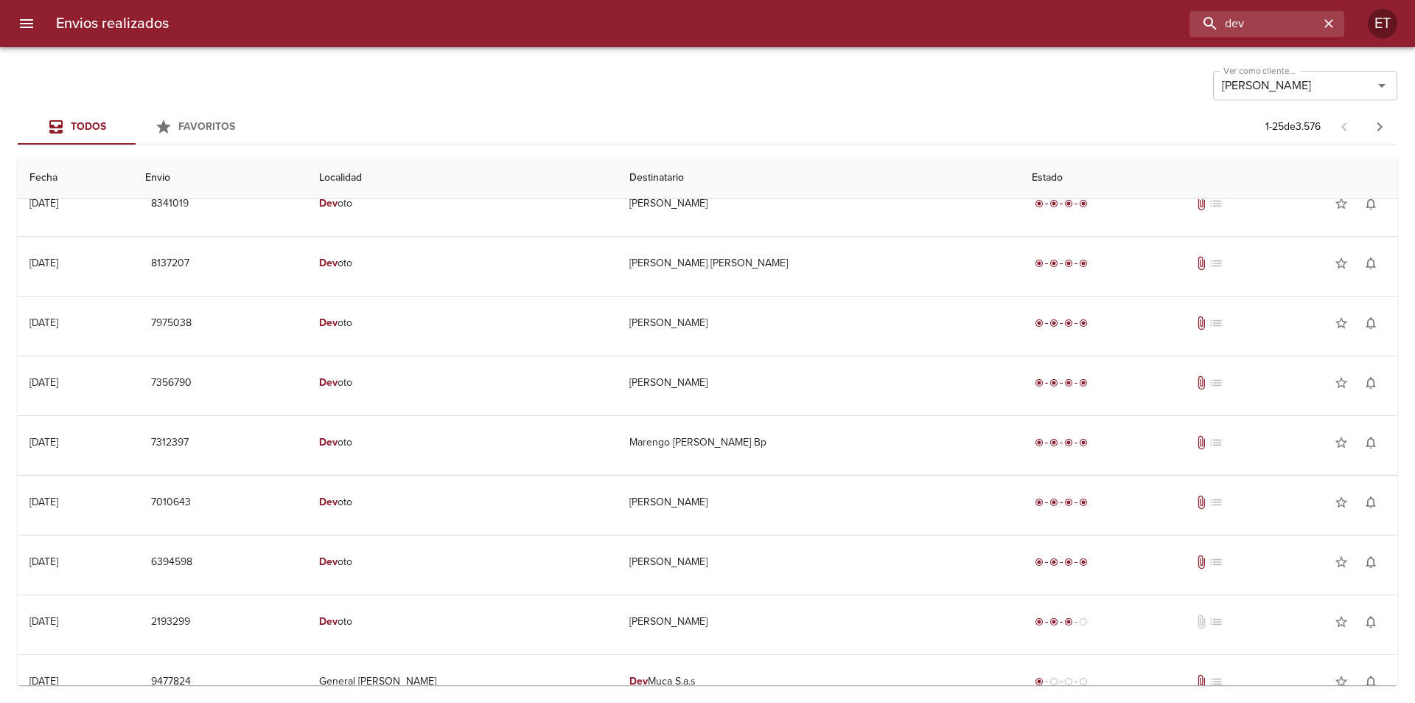
scroll to position [0, 0]
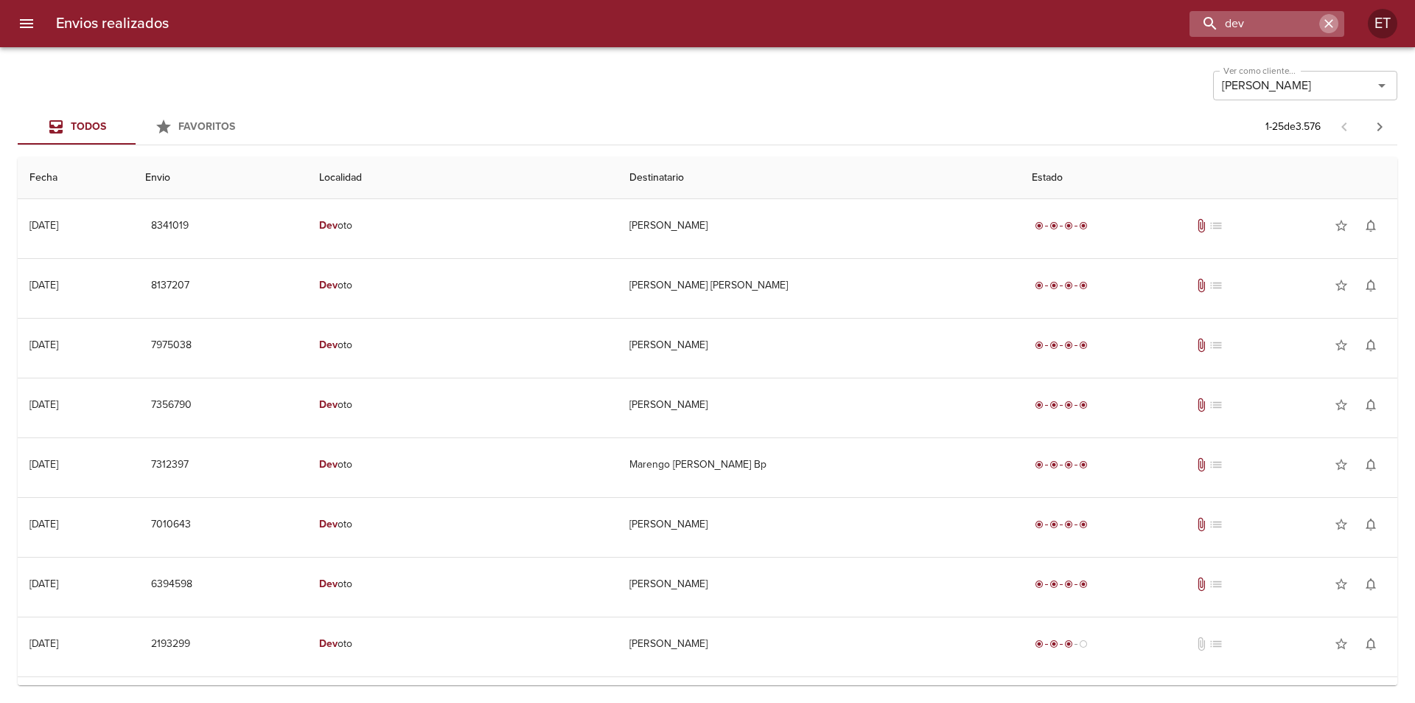
click at [1325, 24] on icon "button" at bounding box center [1329, 23] width 15 height 15
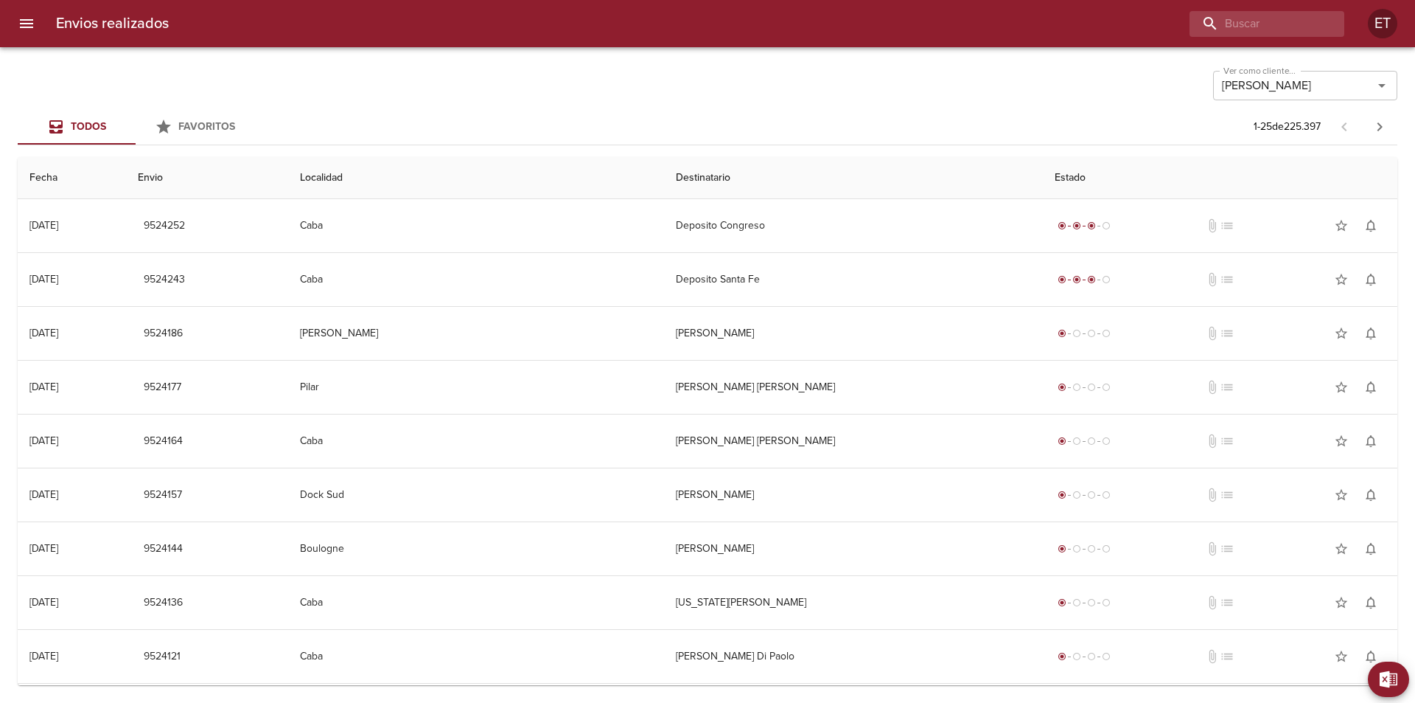
click at [1035, 54] on div "Ver como cliente... [PERSON_NAME] Ver como cliente... Todos Favoritos 1 - 25 de…" at bounding box center [707, 374] width 1415 height 655
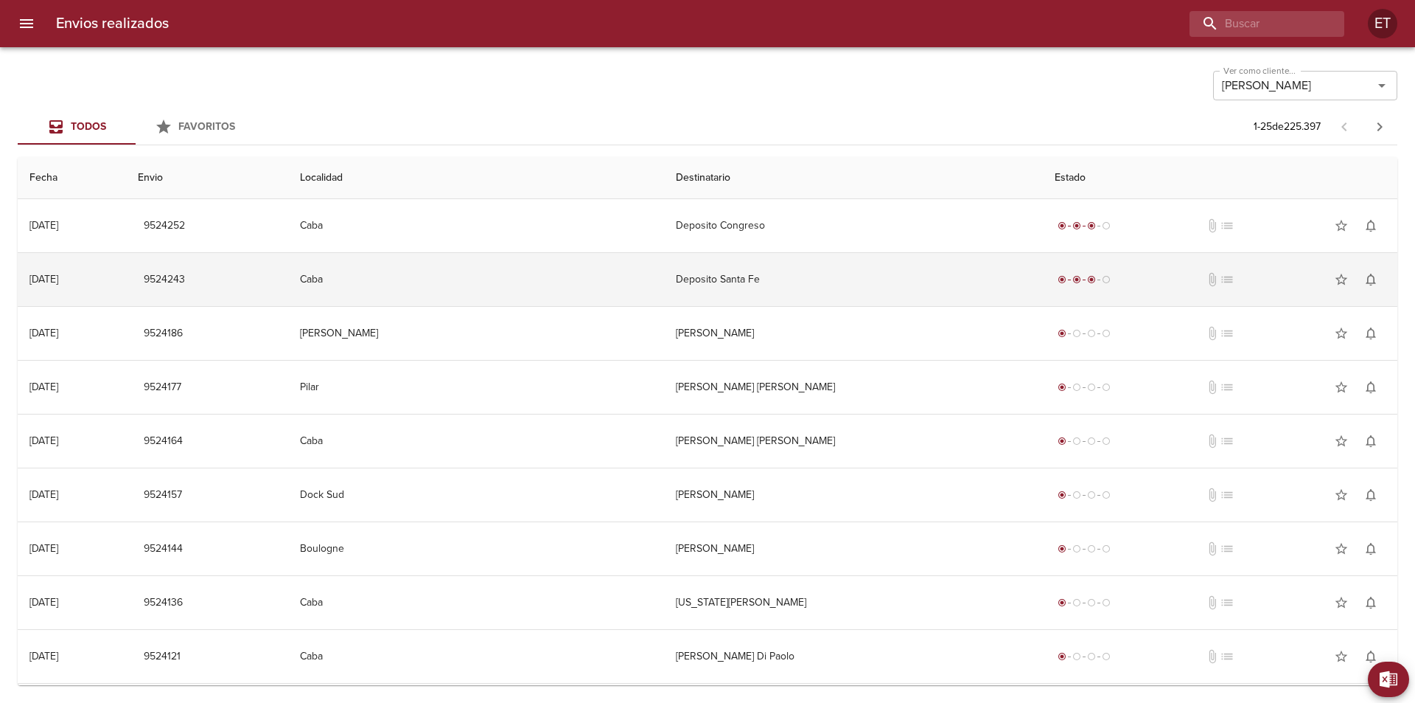
click at [389, 287] on td "Caba" at bounding box center [476, 279] width 376 height 53
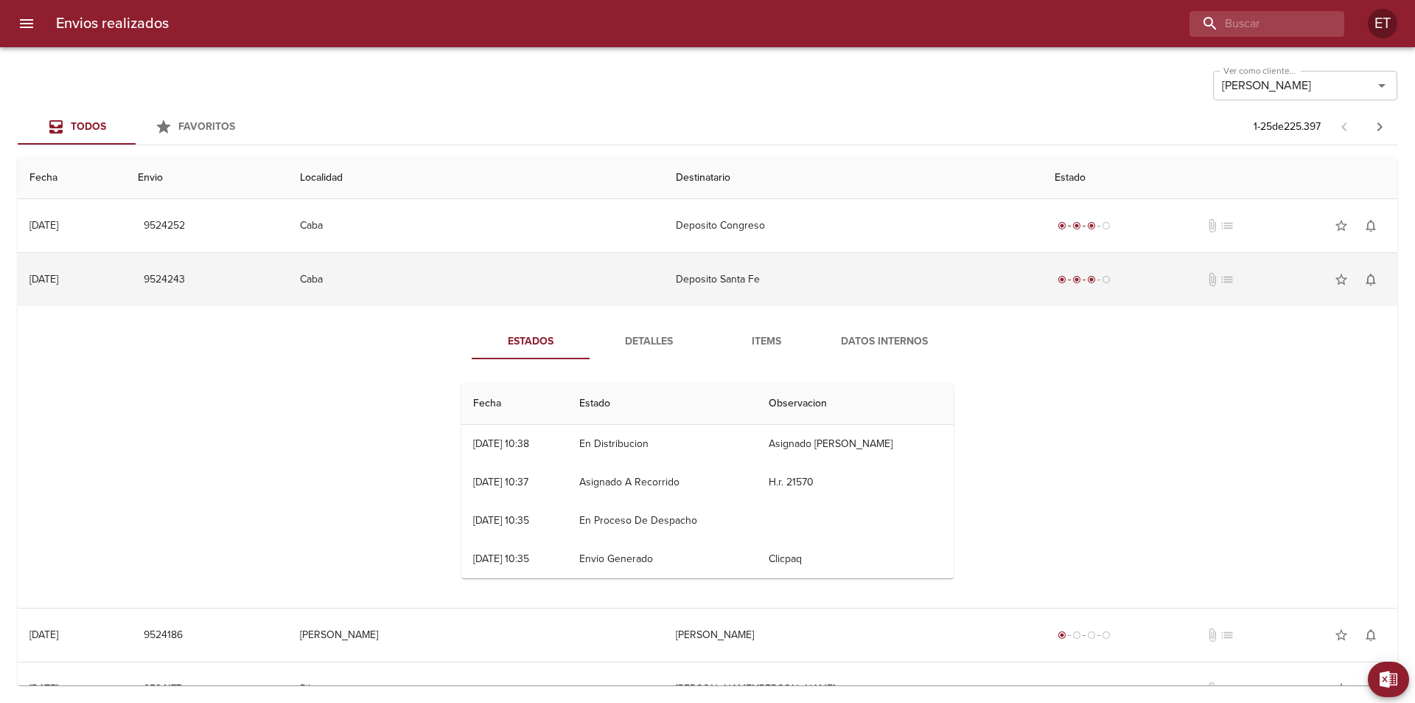
click at [506, 292] on td "Caba" at bounding box center [476, 279] width 376 height 53
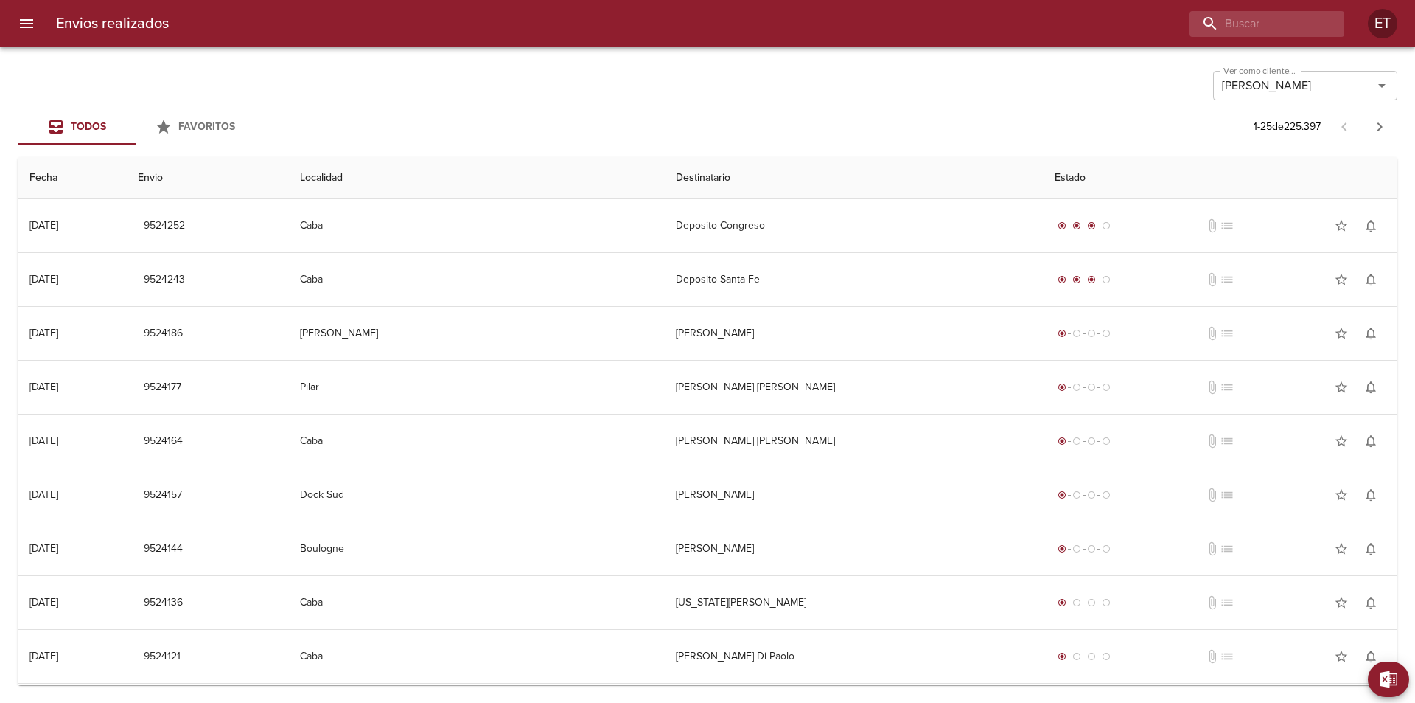
drag, startPoint x: 664, startPoint y: 70, endPoint x: 522, endPoint y: 0, distance: 158.6
click at [663, 70] on div "Ver como cliente... [PERSON_NAME] Ver como cliente..." at bounding box center [708, 84] width 1380 height 38
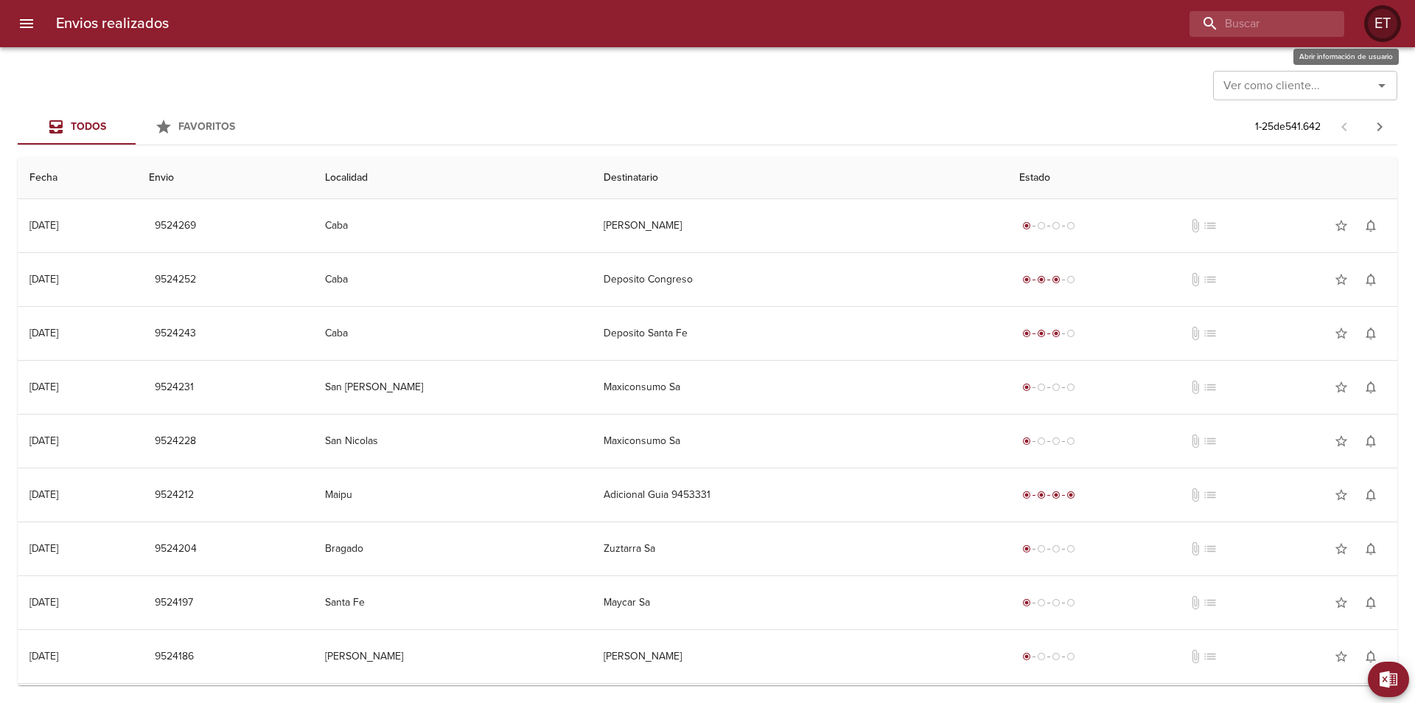
click at [1376, 33] on div "ET" at bounding box center [1382, 23] width 29 height 29
